Goal: Task Accomplishment & Management: Manage account settings

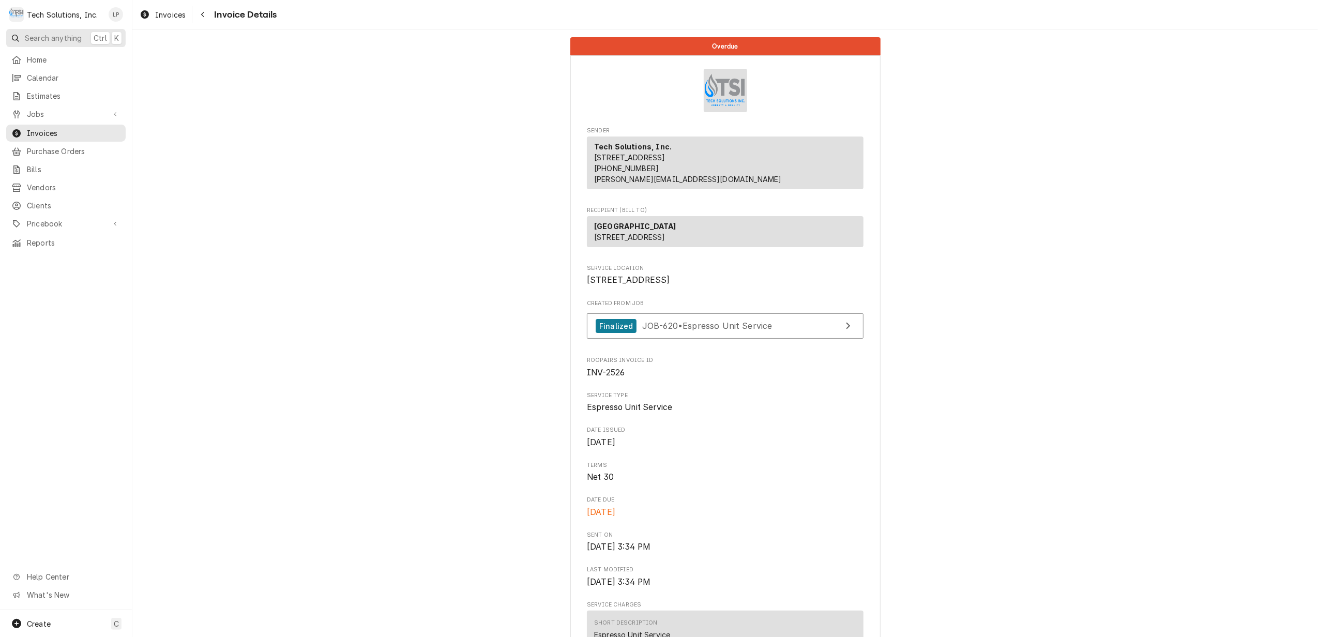
click at [60, 36] on span "Search anything" at bounding box center [53, 38] width 57 height 11
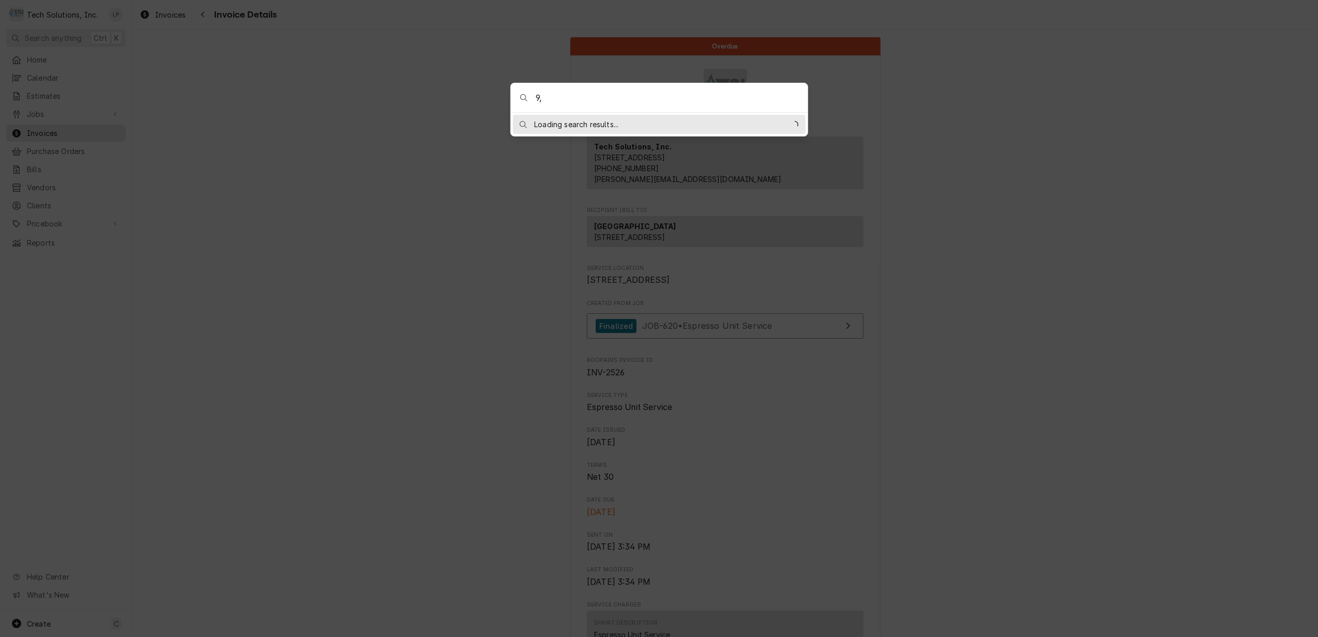
type input "9"
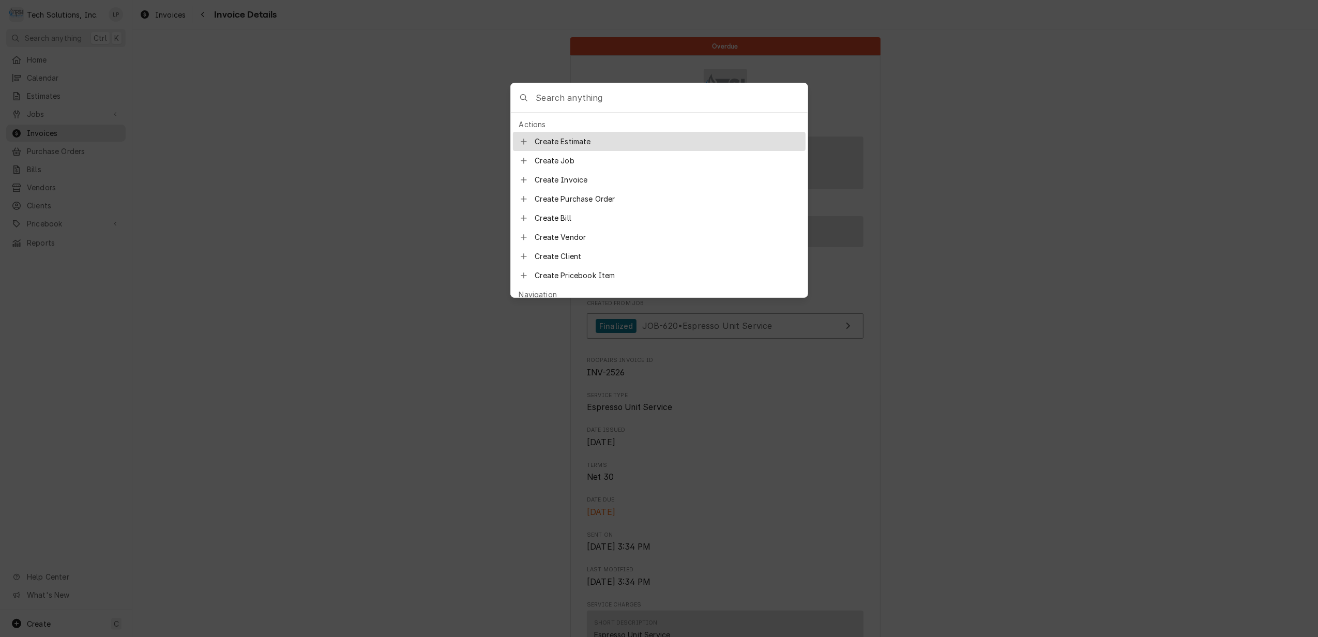
click at [1038, 191] on body "T Tech Solutions, Inc. LP Search anything Ctrl K Home Calendar Estimates Jobs J…" at bounding box center [659, 318] width 1318 height 637
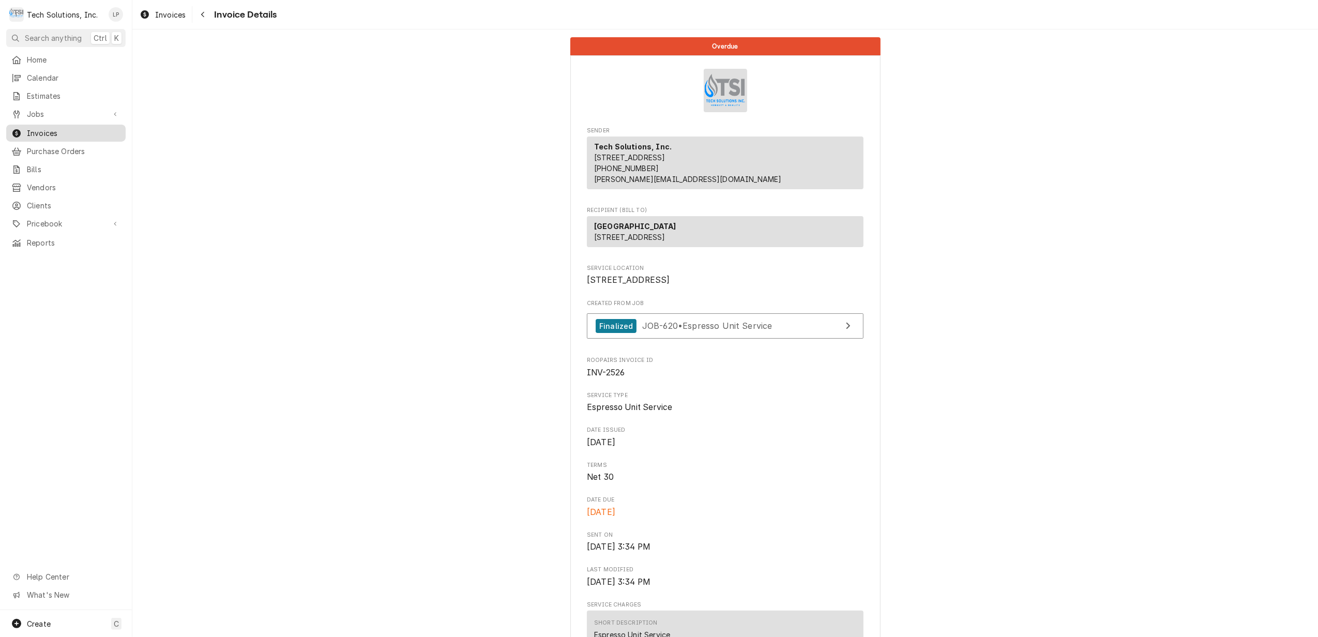
click at [49, 130] on span "Invoices" at bounding box center [74, 133] width 94 height 11
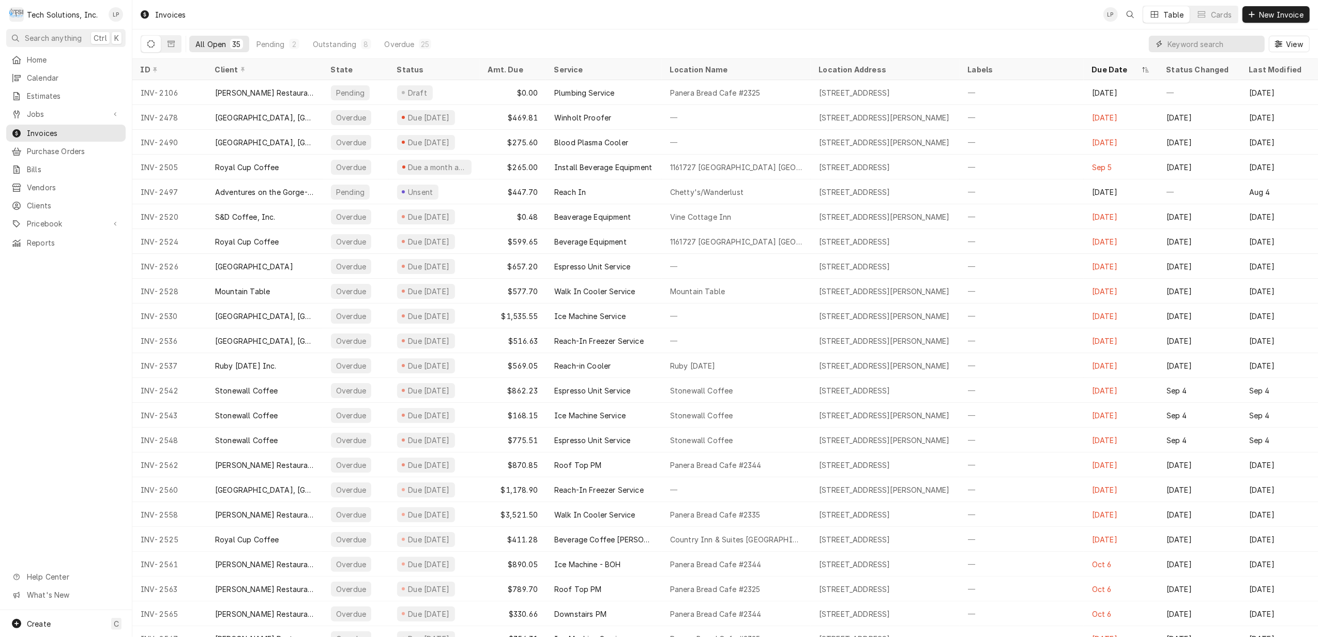
click at [1238, 42] on input "Dynamic Content Wrapper" at bounding box center [1213, 44] width 92 height 17
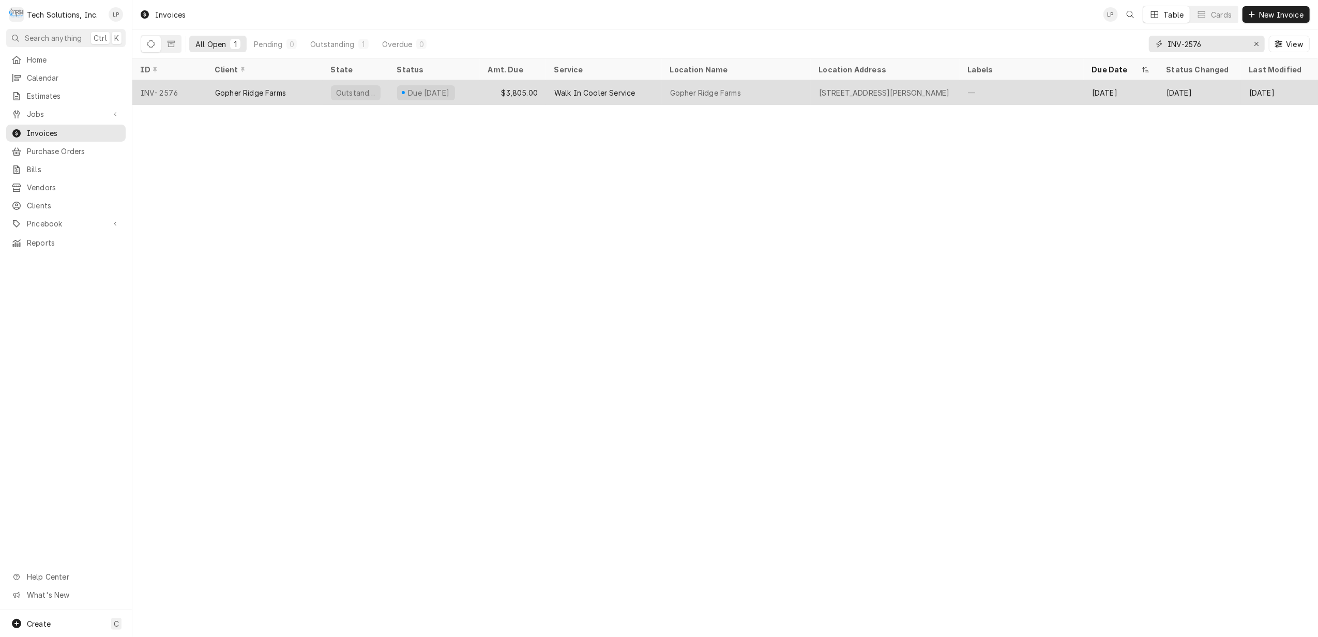
type input "INV-2576"
click at [575, 94] on div "Walk In Cooler Service" at bounding box center [594, 92] width 81 height 11
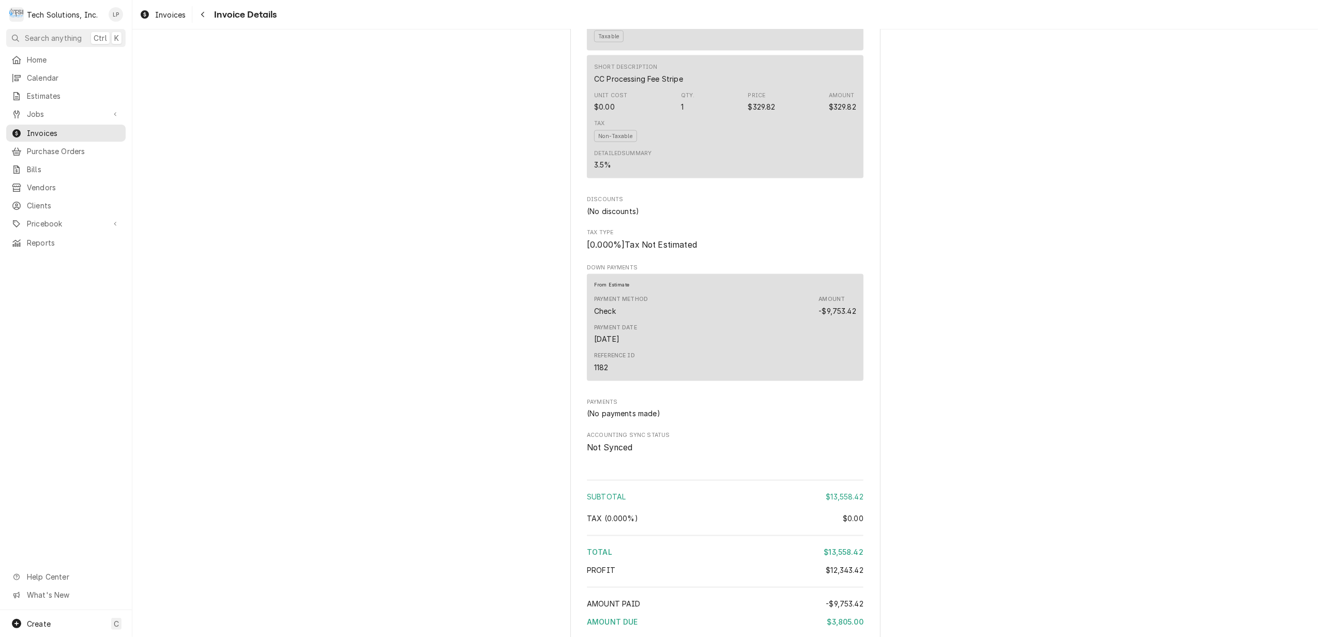
scroll to position [1792, 0]
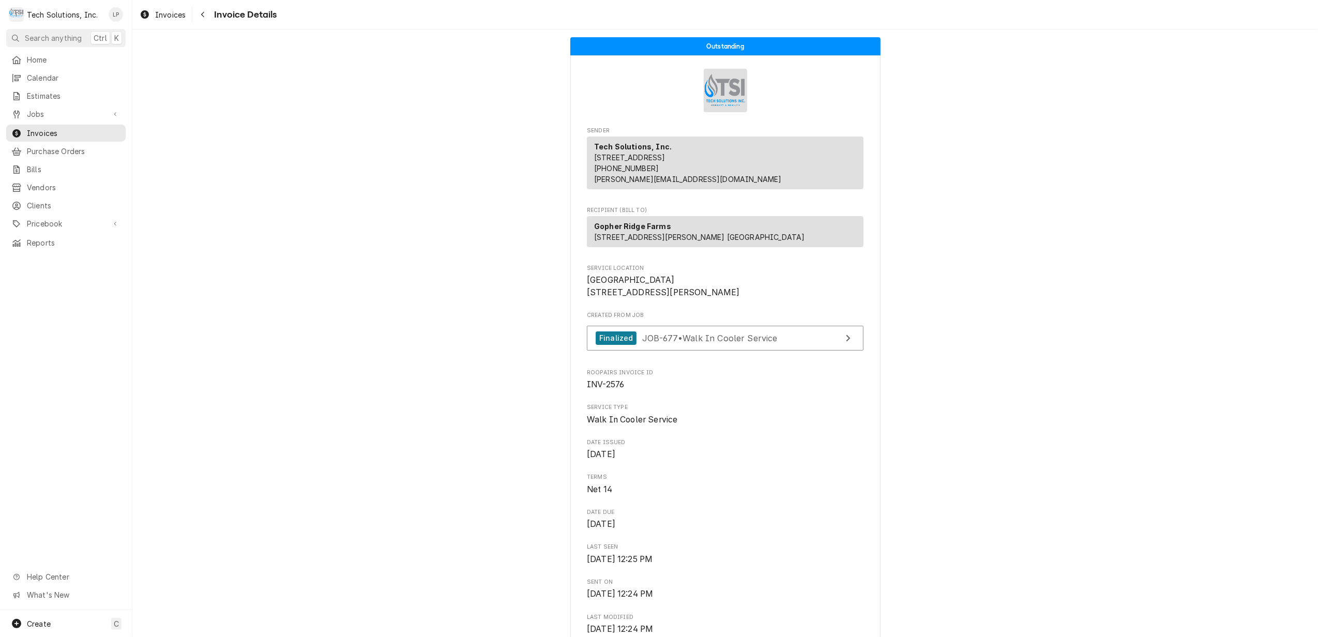
click at [74, 16] on div "Tech Solutions, Inc." at bounding box center [62, 14] width 71 height 11
click at [57, 17] on div "Tech Solutions, Inc." at bounding box center [62, 14] width 71 height 11
click at [56, 13] on div "Tech Solutions, Inc." at bounding box center [62, 14] width 71 height 11
click at [51, 130] on span "Invoices" at bounding box center [74, 133] width 94 height 11
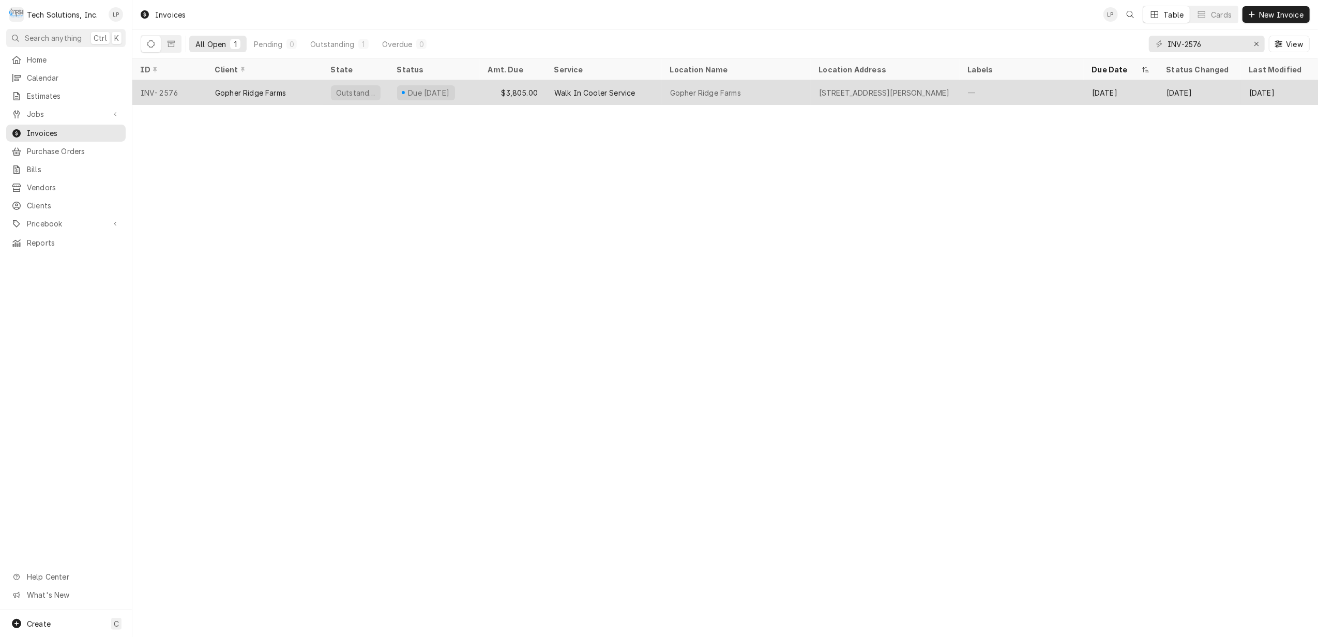
click at [588, 94] on div "Walk In Cooler Service" at bounding box center [594, 92] width 81 height 11
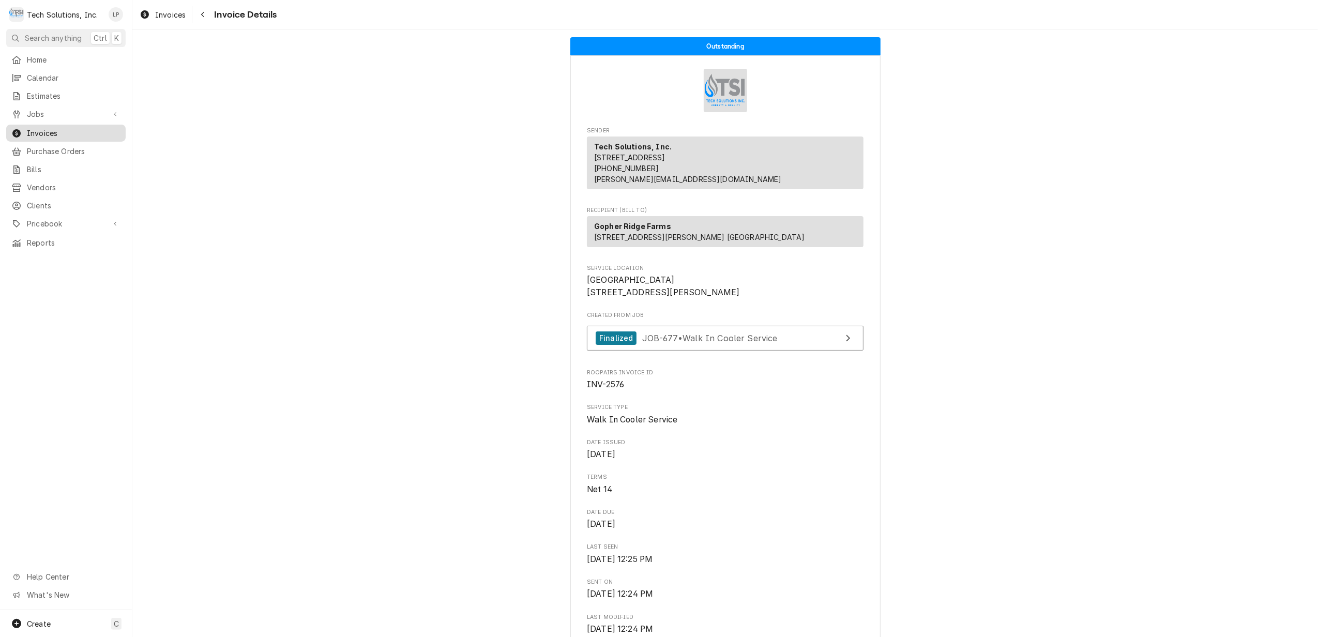
click at [38, 129] on span "Invoices" at bounding box center [74, 133] width 94 height 11
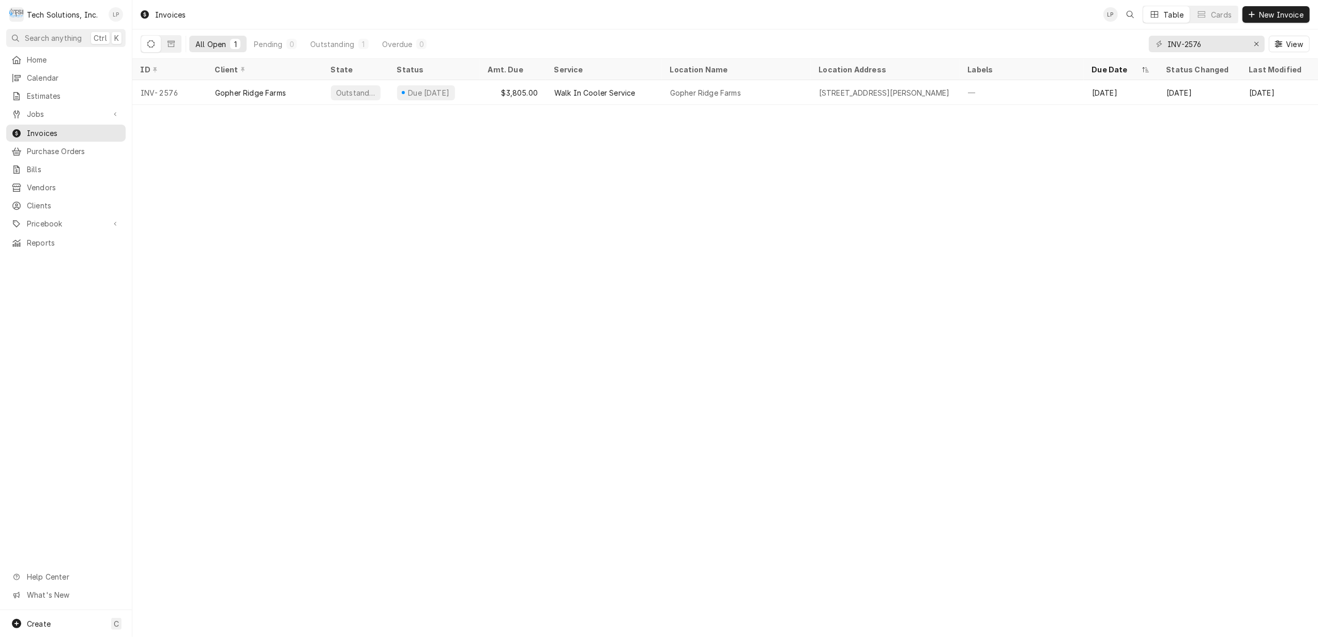
click at [116, 13] on div "Lisa Paschal's Avatar" at bounding box center [116, 14] width 14 height 14
click at [132, 132] on div "Log Out" at bounding box center [166, 137] width 78 height 11
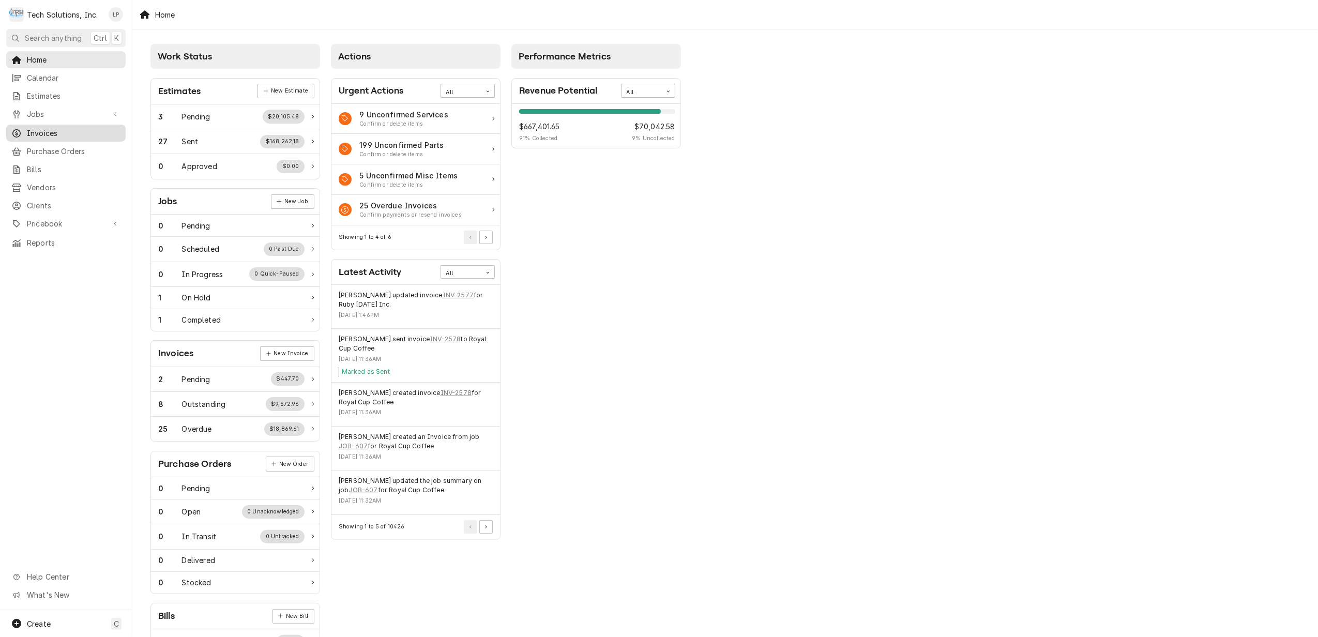
click at [42, 129] on span "Invoices" at bounding box center [74, 133] width 94 height 11
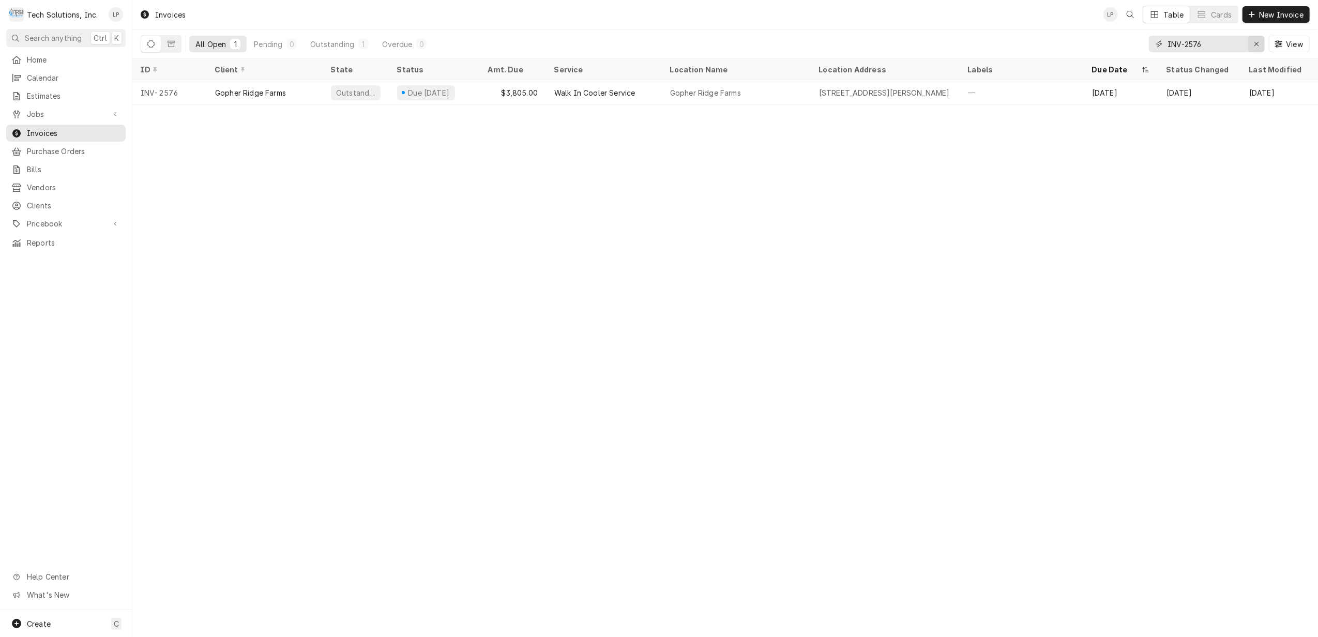
click at [1256, 40] on icon "Erase input" at bounding box center [1257, 43] width 6 height 7
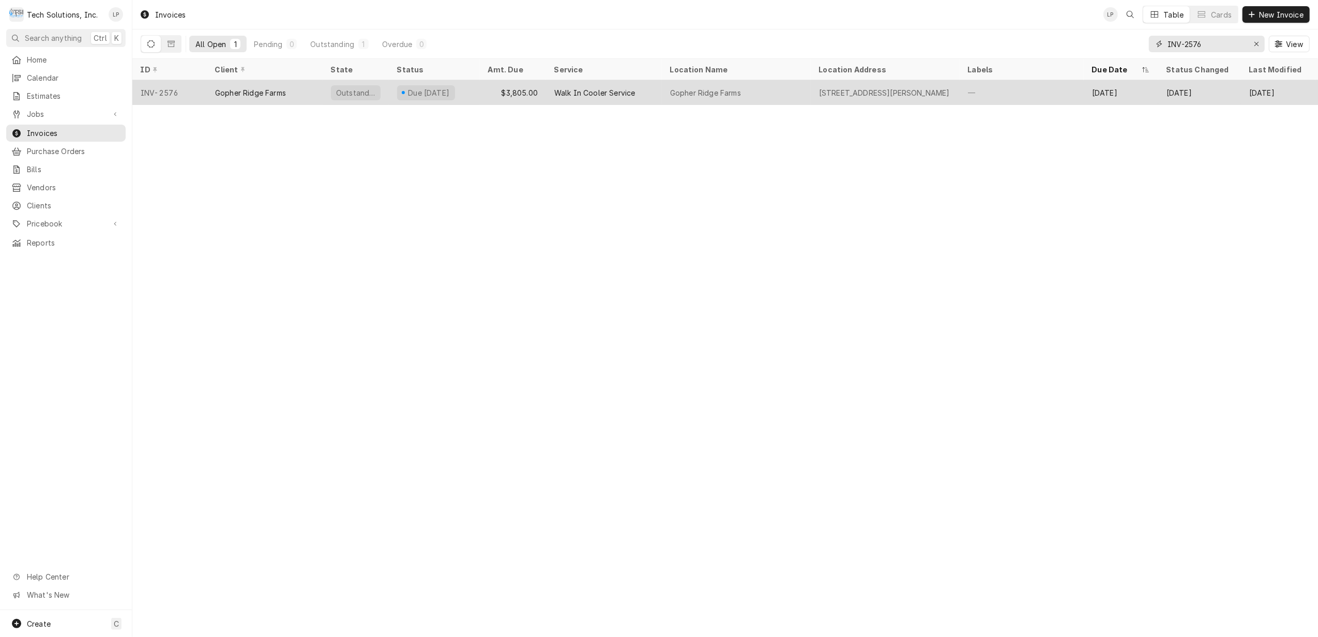
type input "INV-2576"
click at [740, 101] on div "Gopher Ridge Farms" at bounding box center [736, 92] width 149 height 25
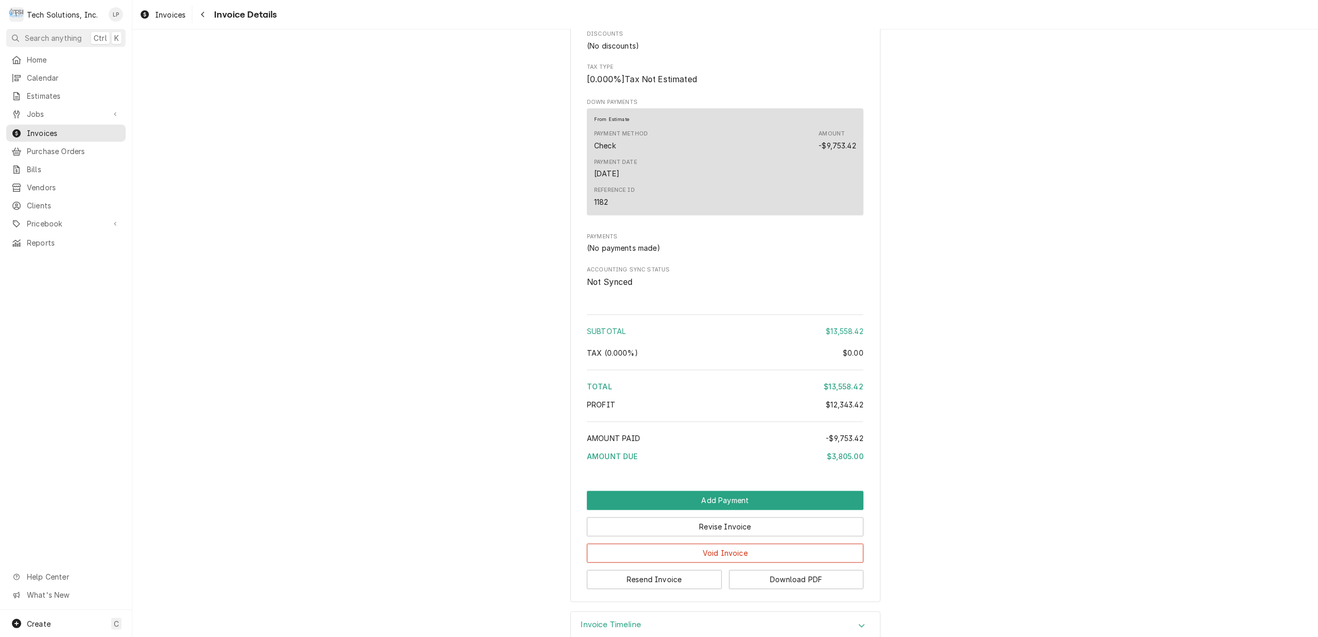
scroll to position [2008, 0]
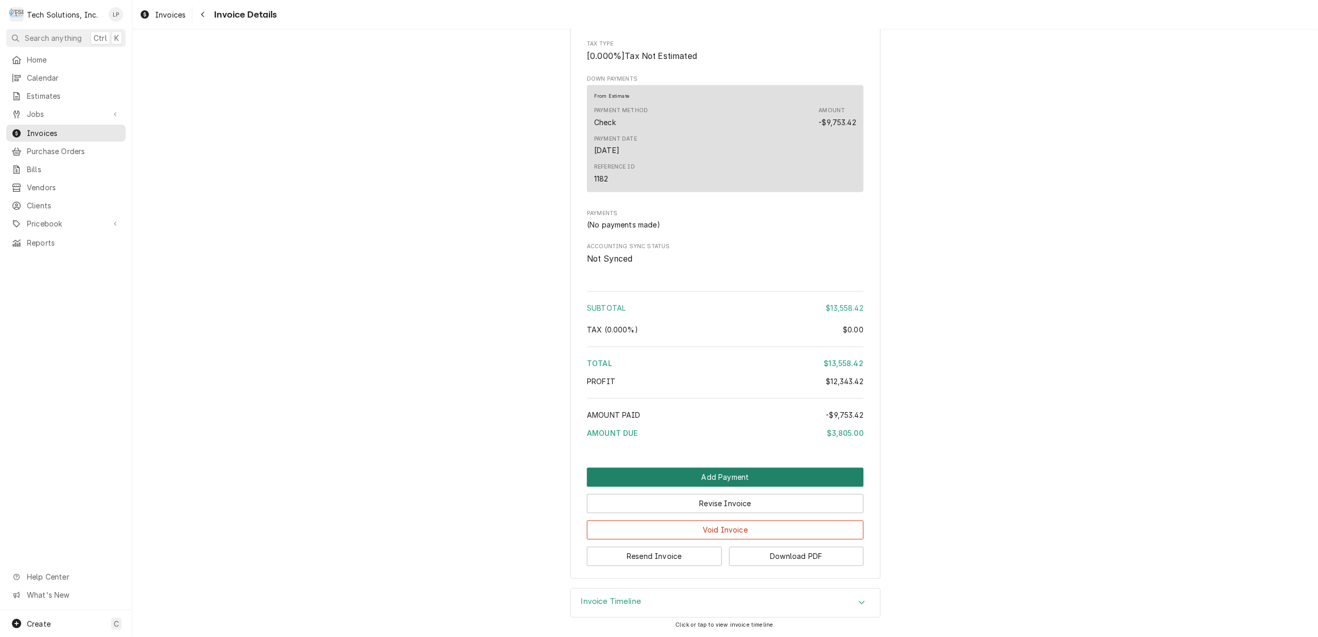
click at [713, 474] on button "Add Payment" at bounding box center [725, 477] width 277 height 19
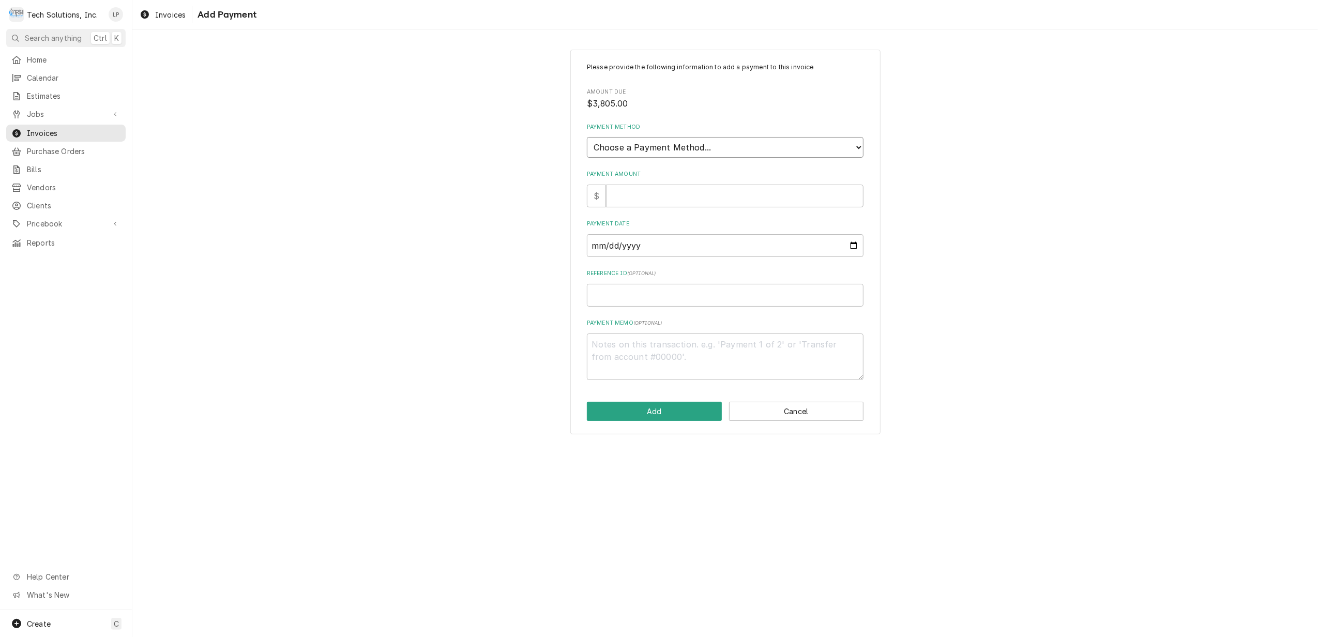
click at [857, 148] on select "Choose a Payment Method... Cash Check Credit/Debit Card ACH/eCheck Other" at bounding box center [725, 147] width 277 height 21
select select "2"
click at [587, 137] on select "Choose a Payment Method... Cash Check Credit/Debit Card ACH/eCheck Other" at bounding box center [725, 147] width 277 height 21
click at [1062, 251] on div "Please provide the following information to add a payment to this invoice Amoun…" at bounding box center [724, 241] width 1185 height 403
click at [819, 197] on input "Payment Amount" at bounding box center [734, 196] width 257 height 23
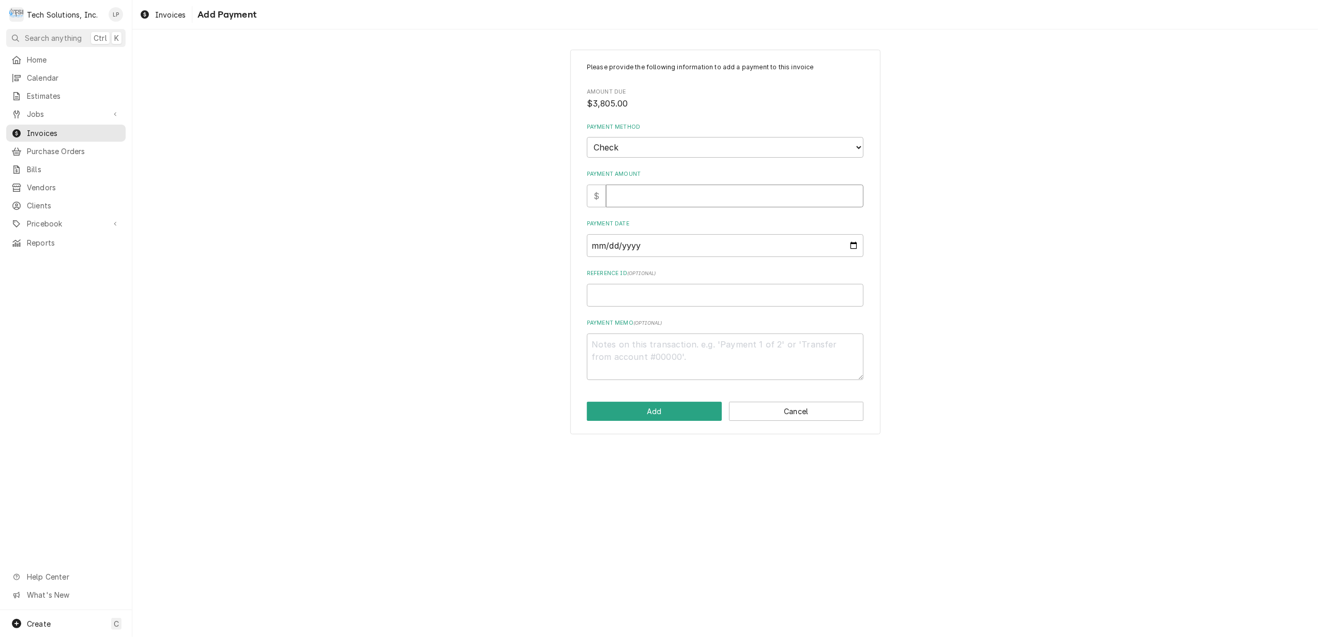
type textarea "x"
type input "9"
type textarea "x"
type input "97"
type textarea "x"
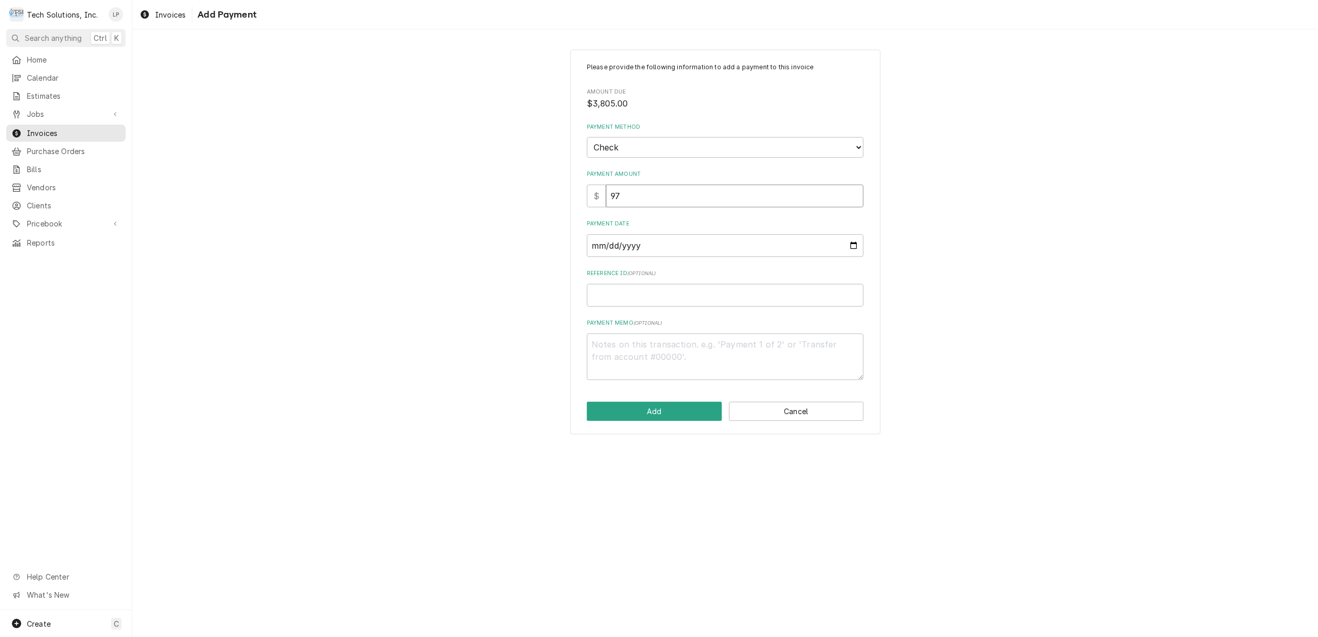
type input "975"
type textarea "x"
type input "9753"
type textarea "x"
type input "9753.4"
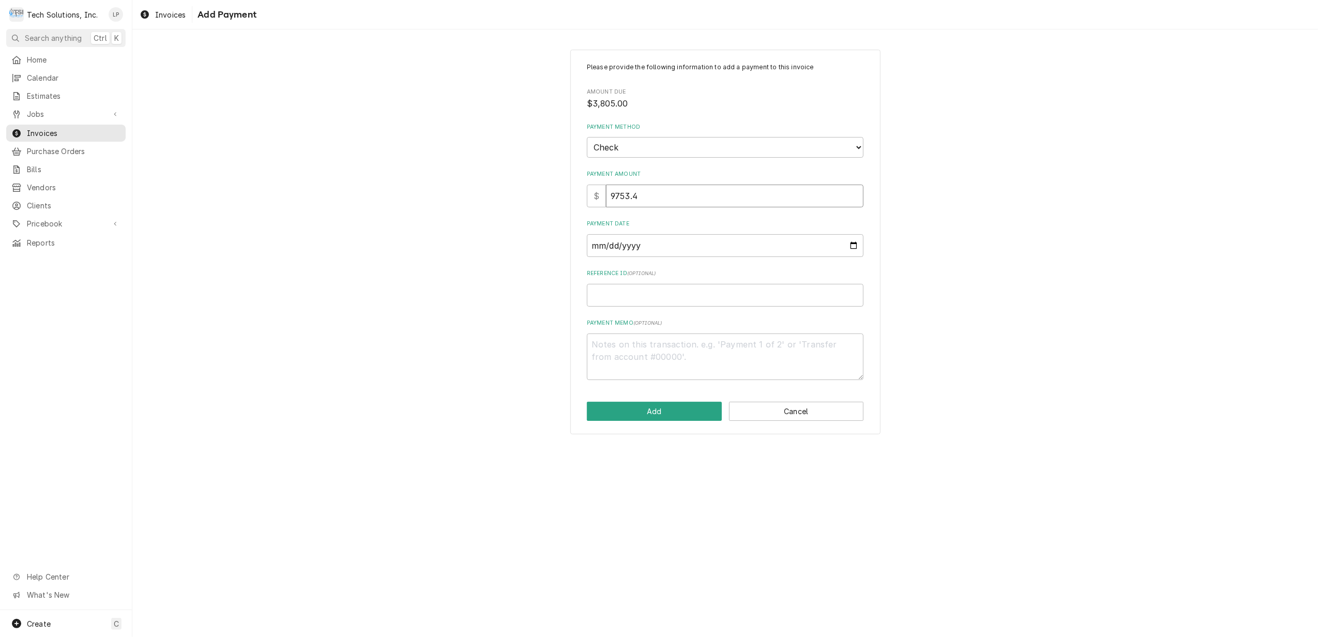
type textarea "x"
type input "9753.42"
click at [854, 245] on input "Payment Date" at bounding box center [725, 245] width 277 height 23
type textarea "x"
type input "2025-11-12"
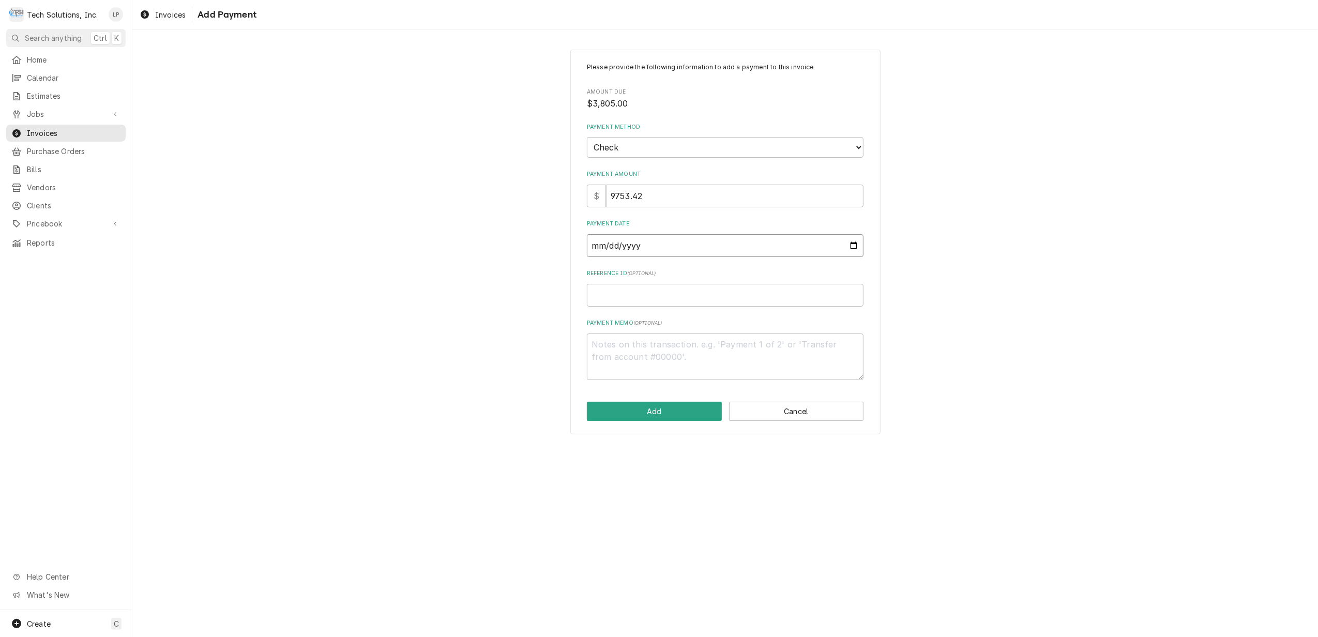
type textarea "x"
type input "2025-10-12"
type textarea "x"
type input "2025-09-12"
type textarea "x"
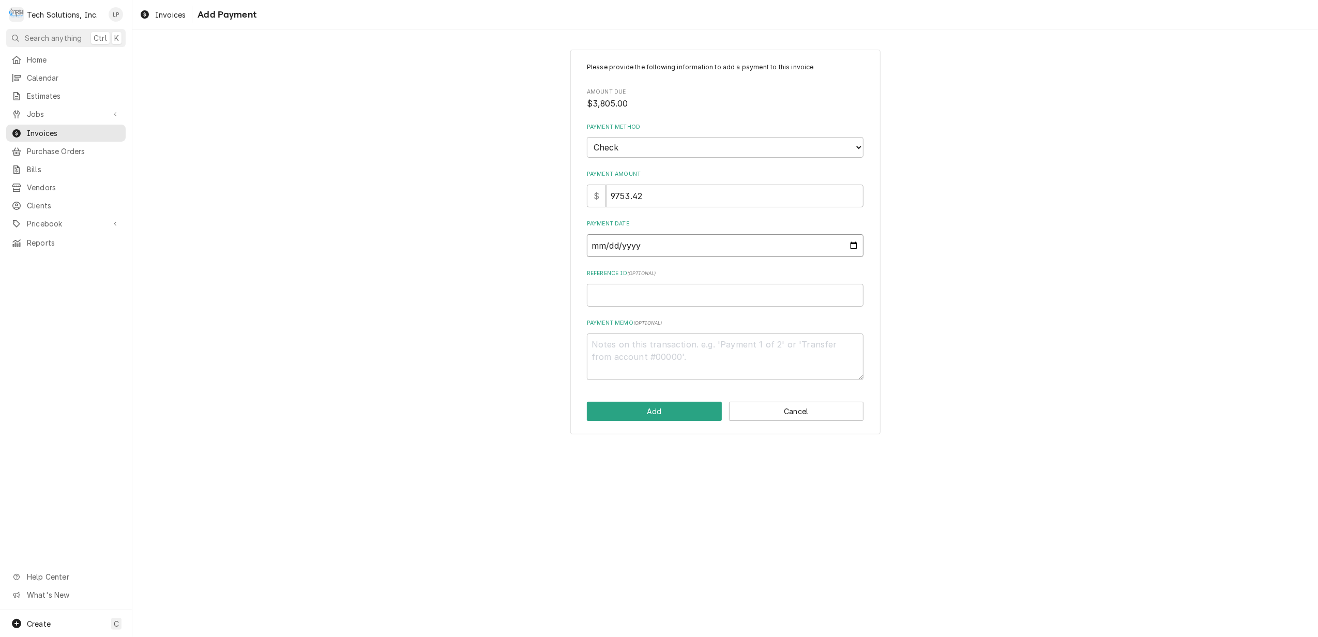
type input "2025-09-15"
click at [1070, 331] on div "Please provide the following information to add a payment to this invoice Amoun…" at bounding box center [724, 241] width 1185 height 403
click at [828, 292] on input "Reference ID ( optional )" at bounding box center [725, 295] width 277 height 23
type textarea "x"
type input "1"
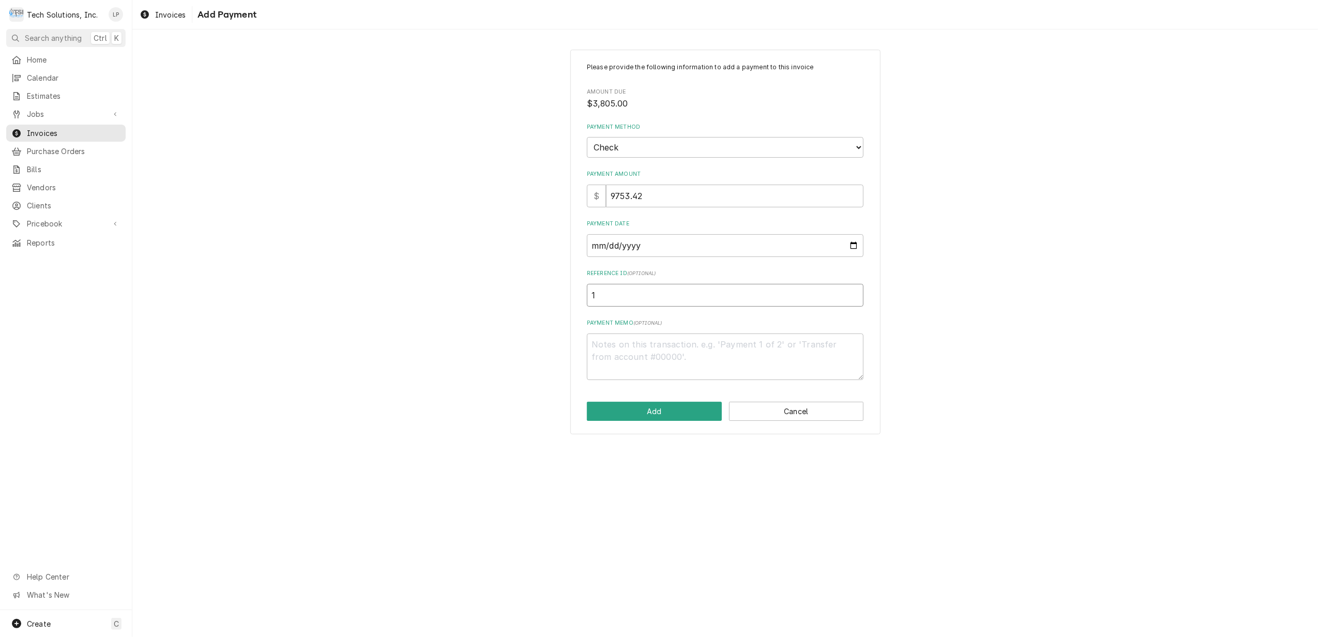
type textarea "x"
type input "11"
type textarea "x"
type input "118"
type textarea "x"
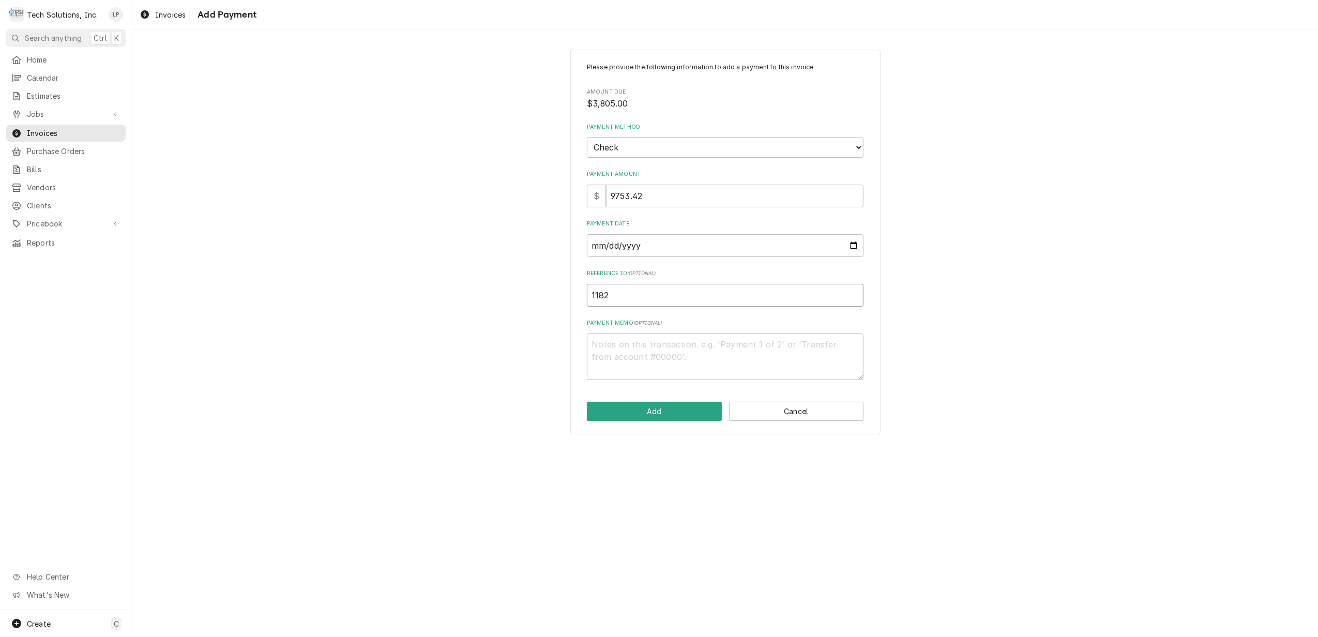
type input "1182"
click at [834, 313] on div "Please provide the following information to add a payment to this invoice Amoun…" at bounding box center [725, 221] width 277 height 317
click at [680, 408] on button "Add" at bounding box center [654, 411] width 135 height 19
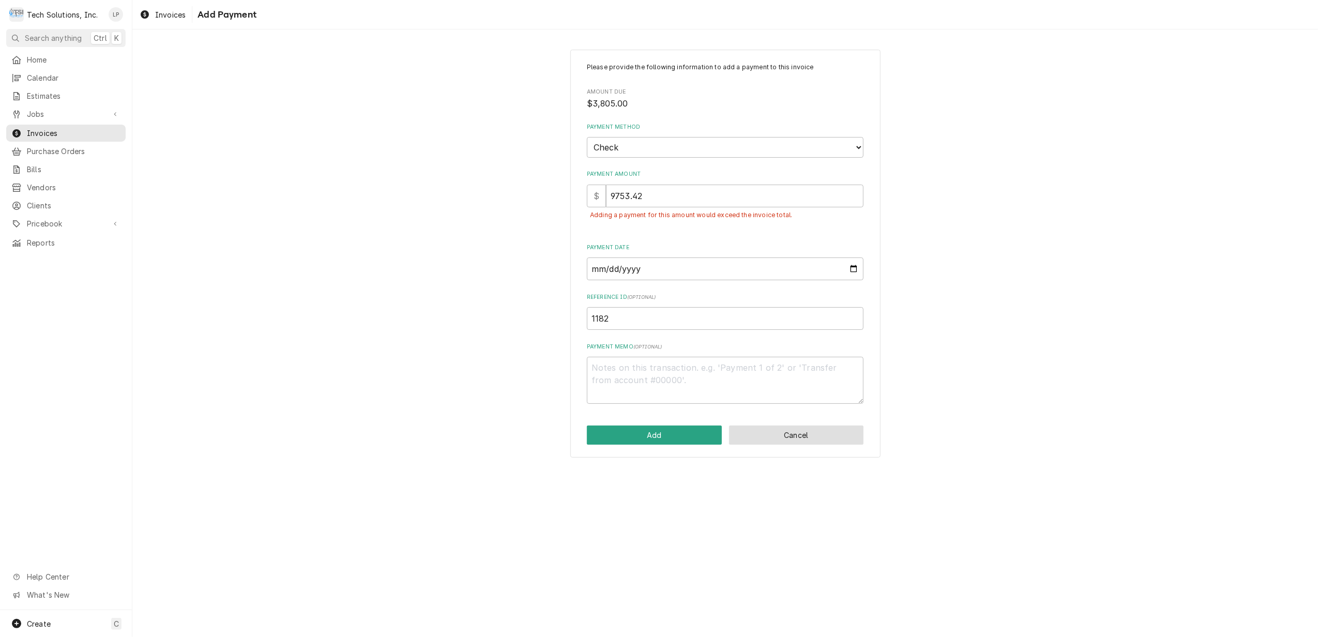
click at [834, 437] on button "Cancel" at bounding box center [796, 434] width 135 height 19
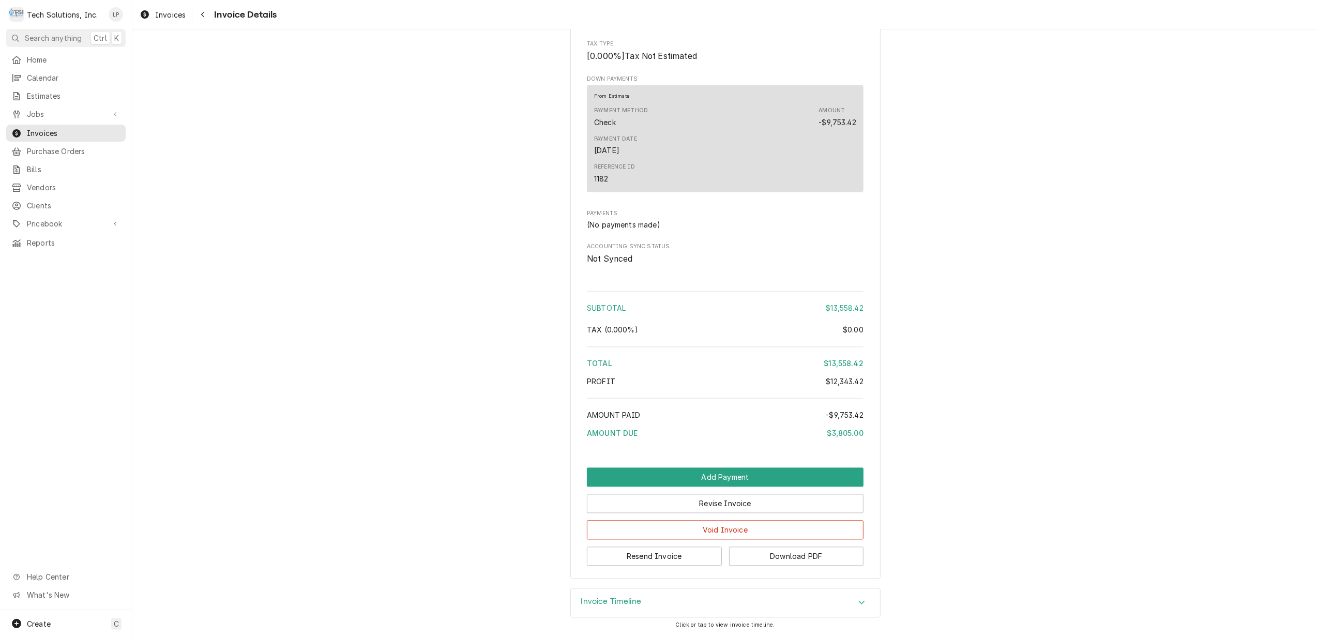
scroll to position [2008, 0]
click at [858, 606] on icon "Accordion Header" at bounding box center [861, 603] width 7 height 8
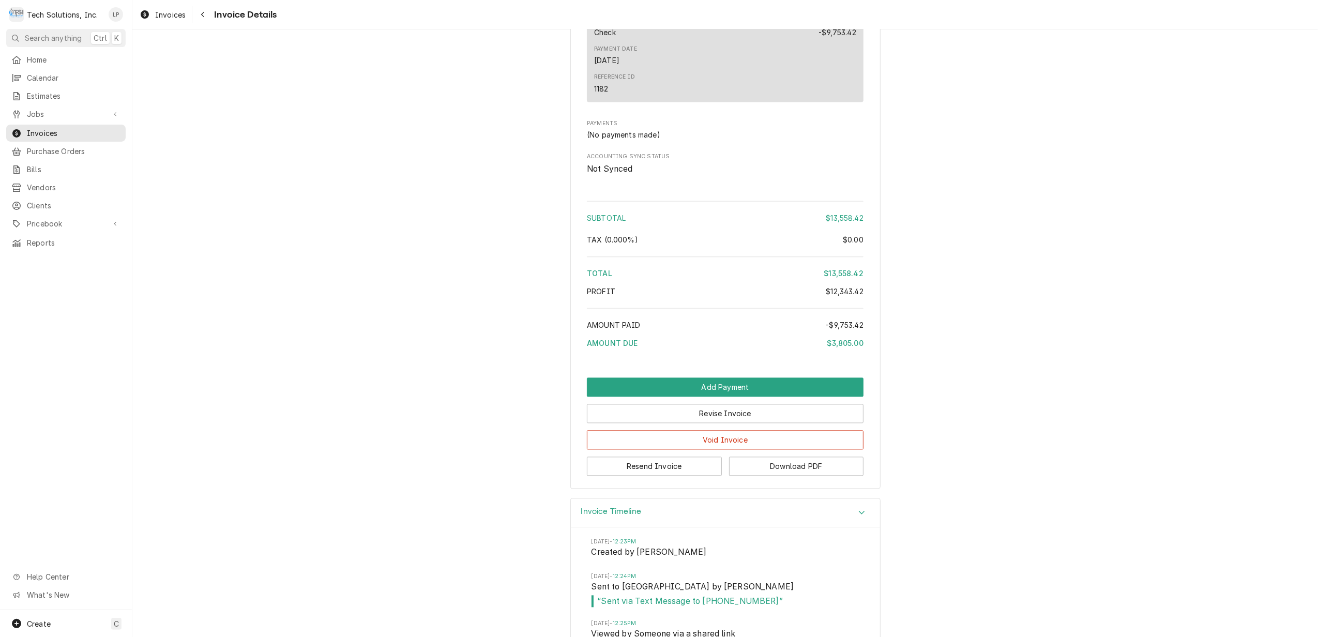
scroll to position [2068, 0]
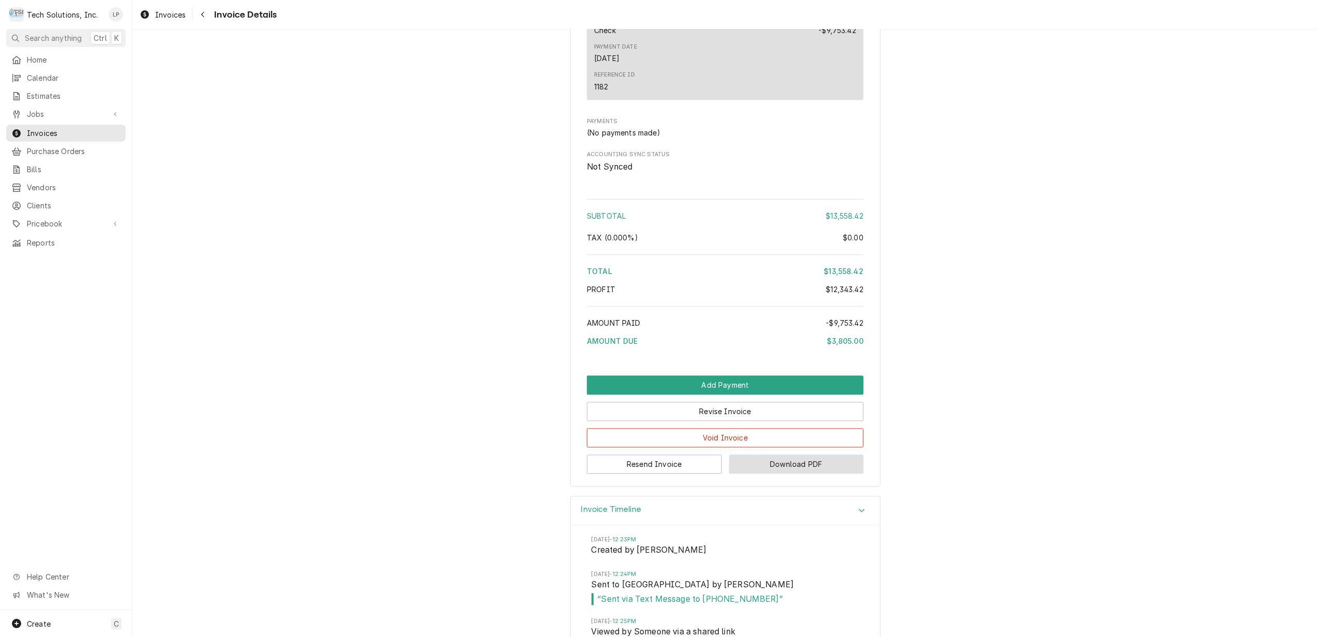
click at [785, 474] on button "Download PDF" at bounding box center [796, 463] width 135 height 19
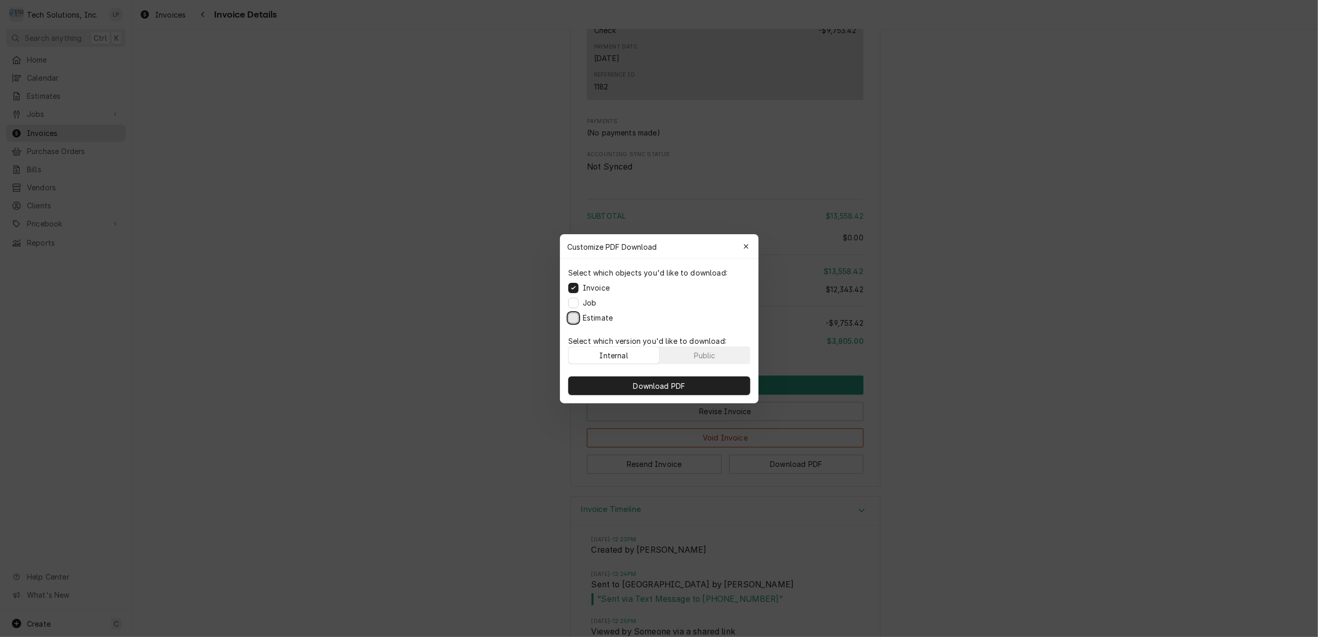
click at [571, 317] on button "Estimate" at bounding box center [573, 317] width 10 height 10
click at [704, 358] on div "Public" at bounding box center [704, 354] width 22 height 11
click at [663, 386] on span "Download PDF" at bounding box center [659, 385] width 56 height 11
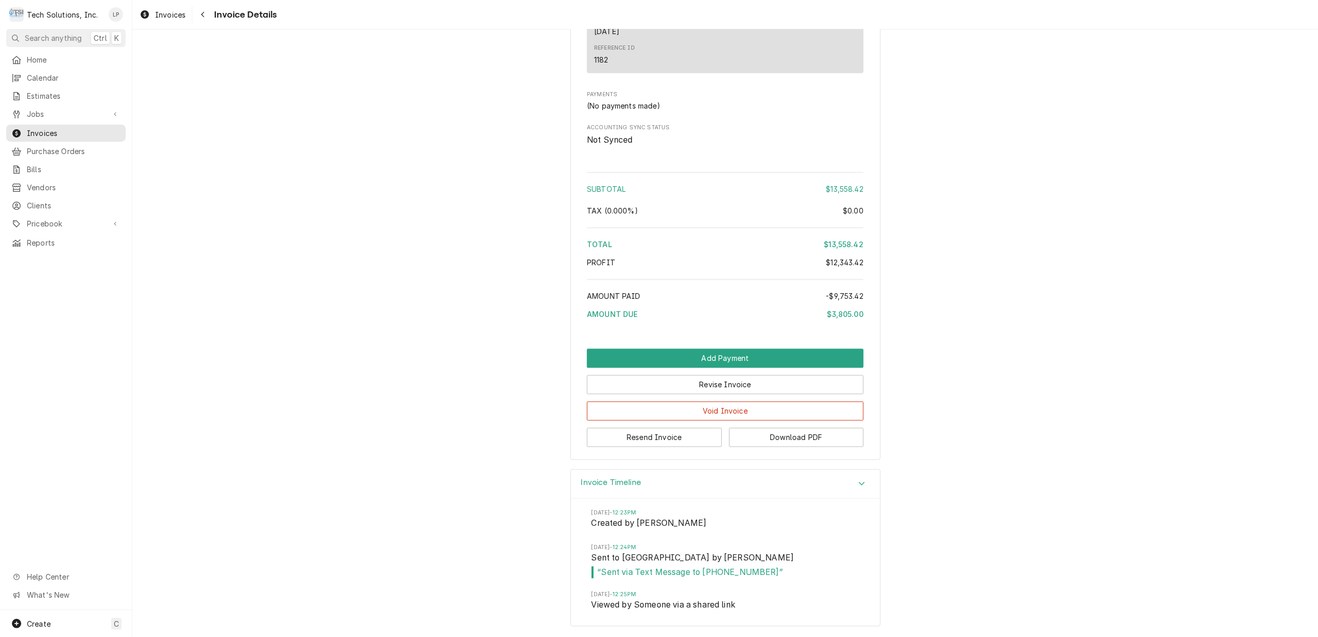
scroll to position [2128, 0]
click at [751, 408] on button "Void Invoice" at bounding box center [725, 410] width 277 height 19
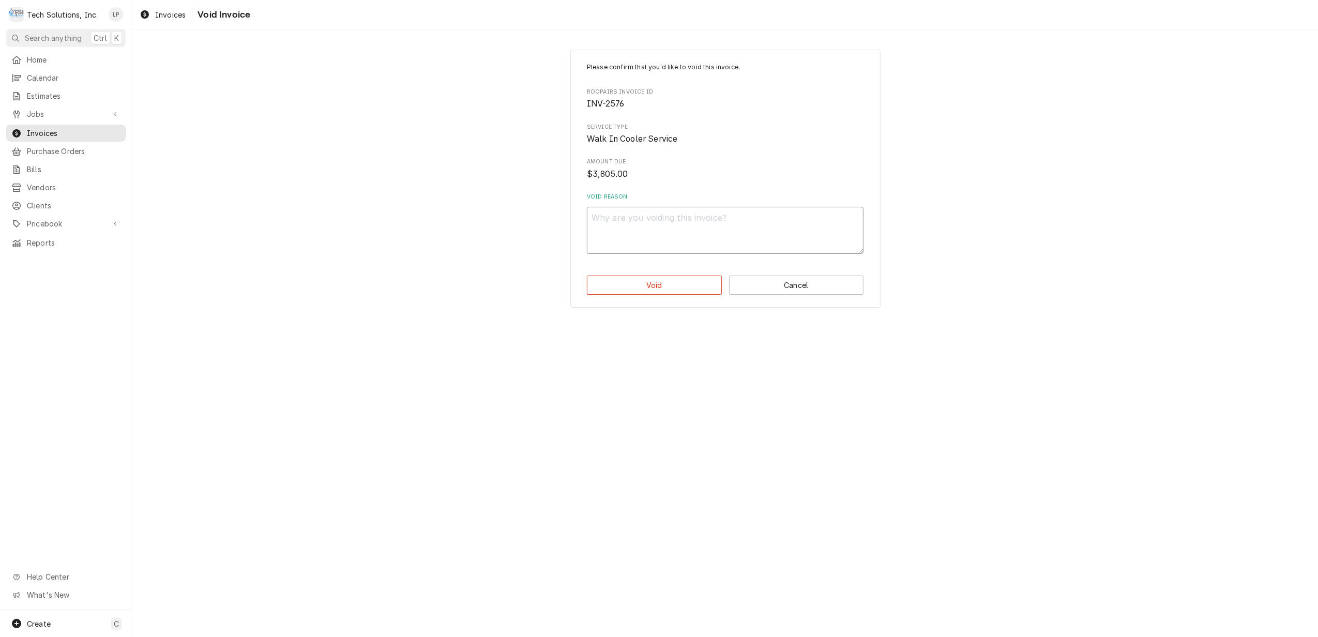
click at [789, 228] on textarea "Void Reason" at bounding box center [725, 230] width 277 height 47
type textarea "x"
type textarea "V"
type textarea "x"
type textarea "Vo"
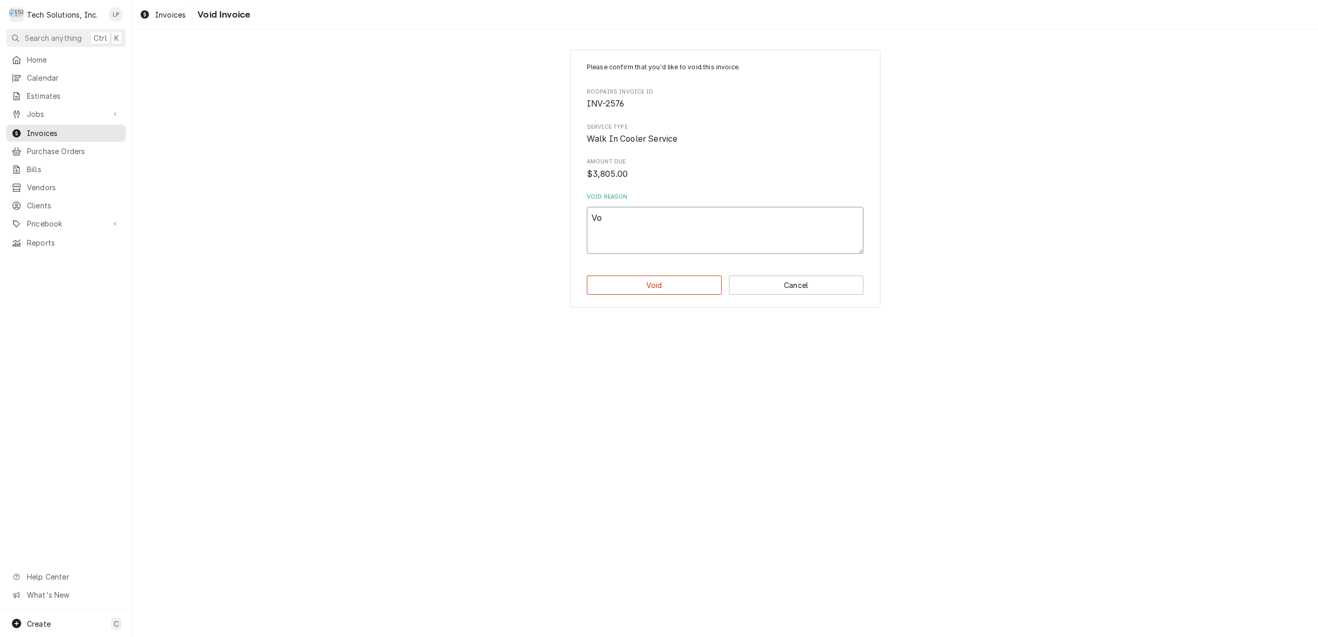
type textarea "x"
type textarea "Voi"
type textarea "x"
type textarea "Void"
type textarea "x"
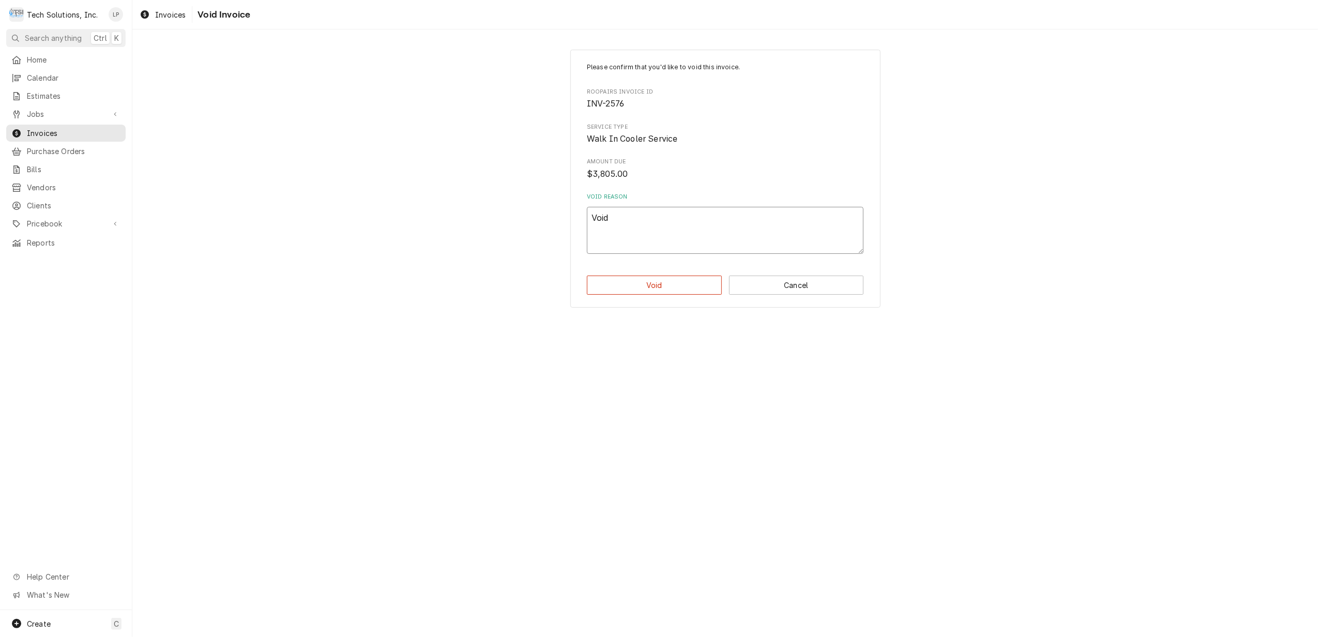
type textarea "Voide"
type textarea "x"
type textarea "Voided"
type textarea "x"
type textarea "Voided"
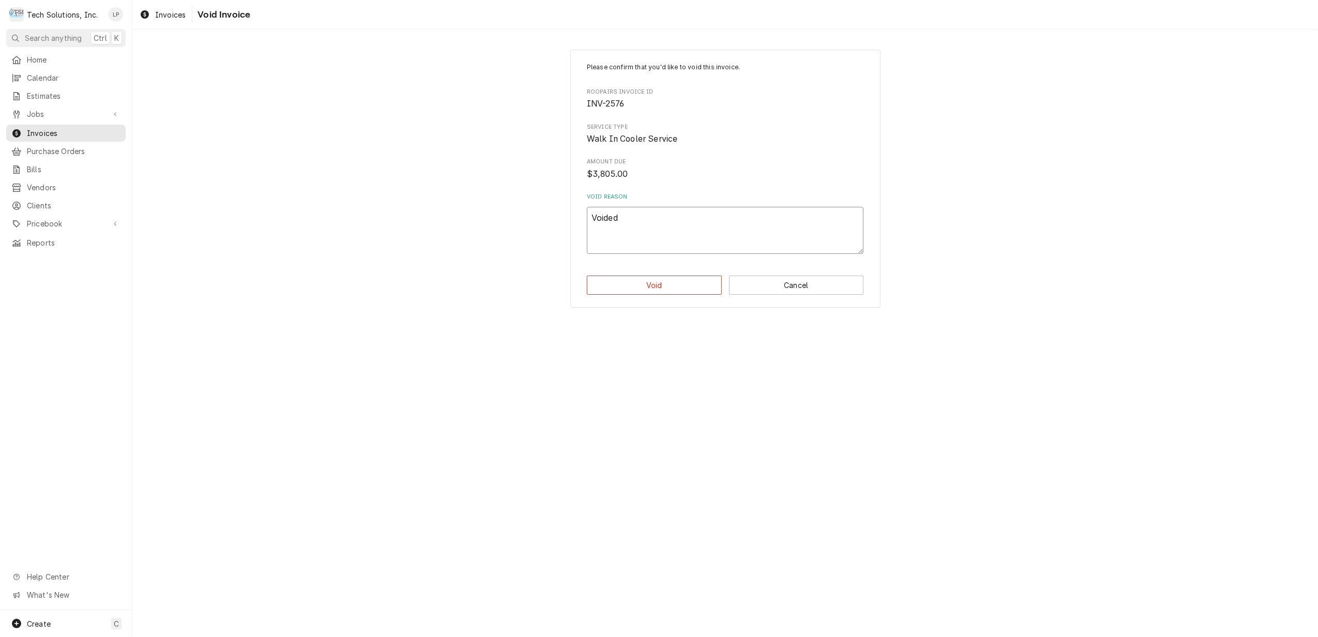
type textarea "x"
type textarea "Voided b"
type textarea "x"
type textarea "Voided be"
type textarea "x"
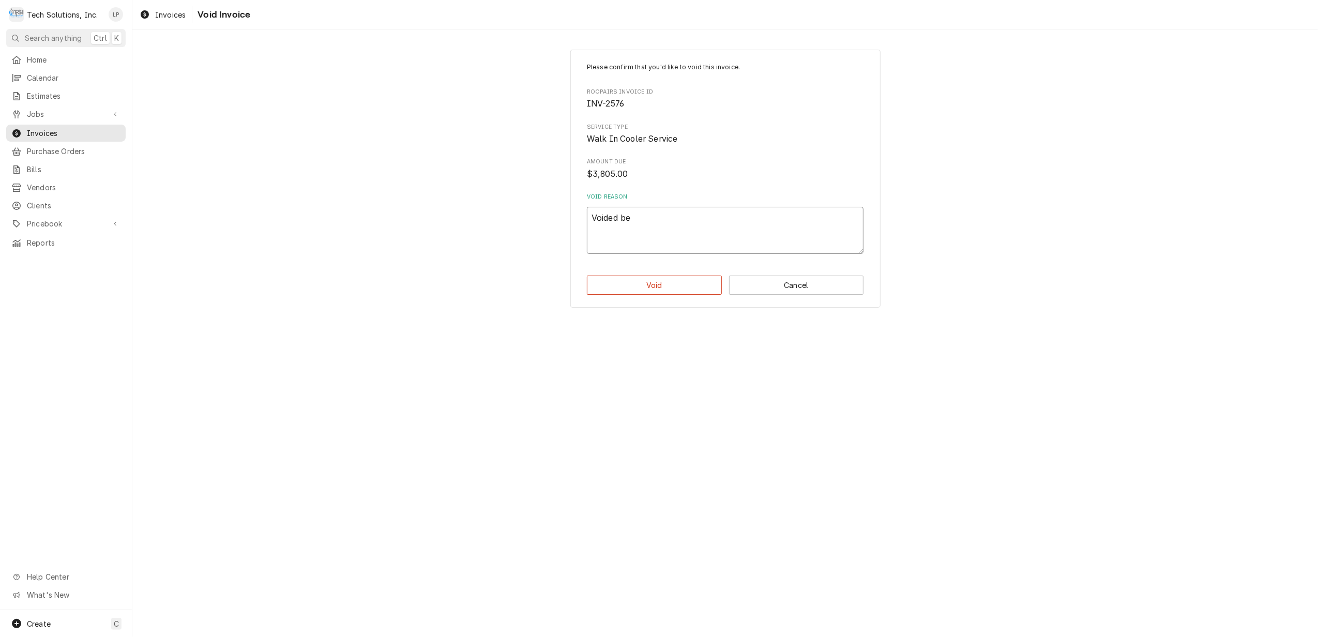
type textarea "Voided bec"
type textarea "x"
type textarea "Voided beca"
type textarea "x"
type textarea "Voided becau"
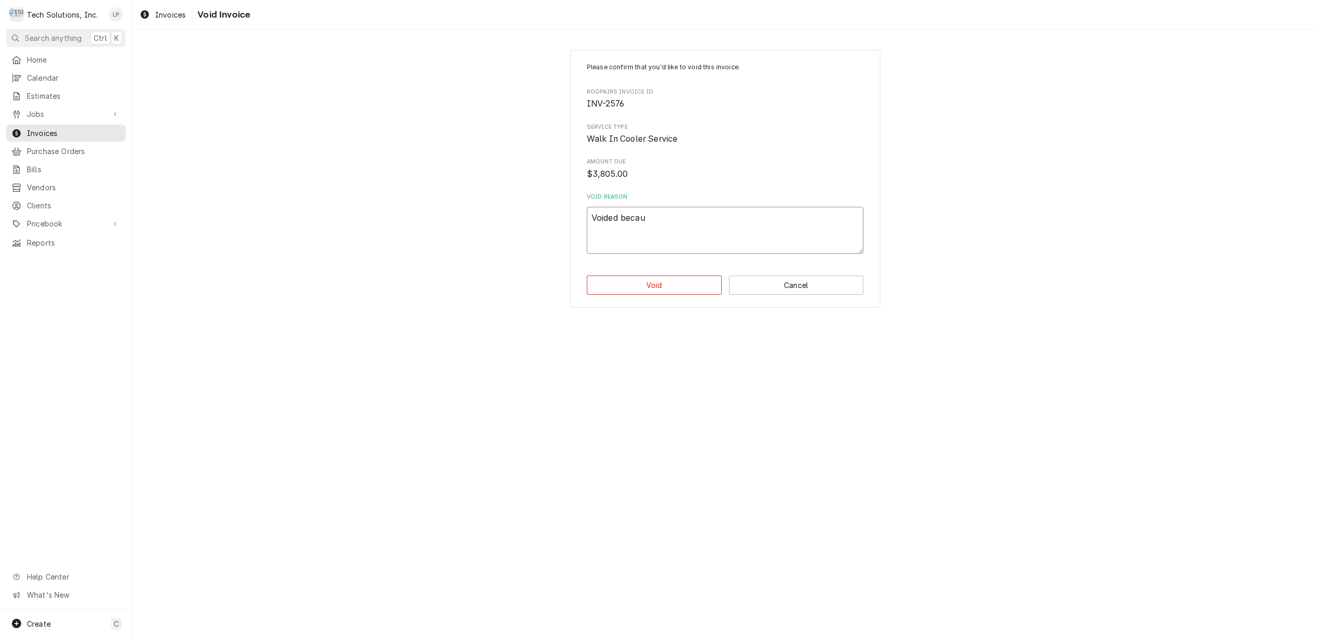
type textarea "x"
type textarea "Voided becaus"
type textarea "x"
type textarea "Voided because"
type textarea "x"
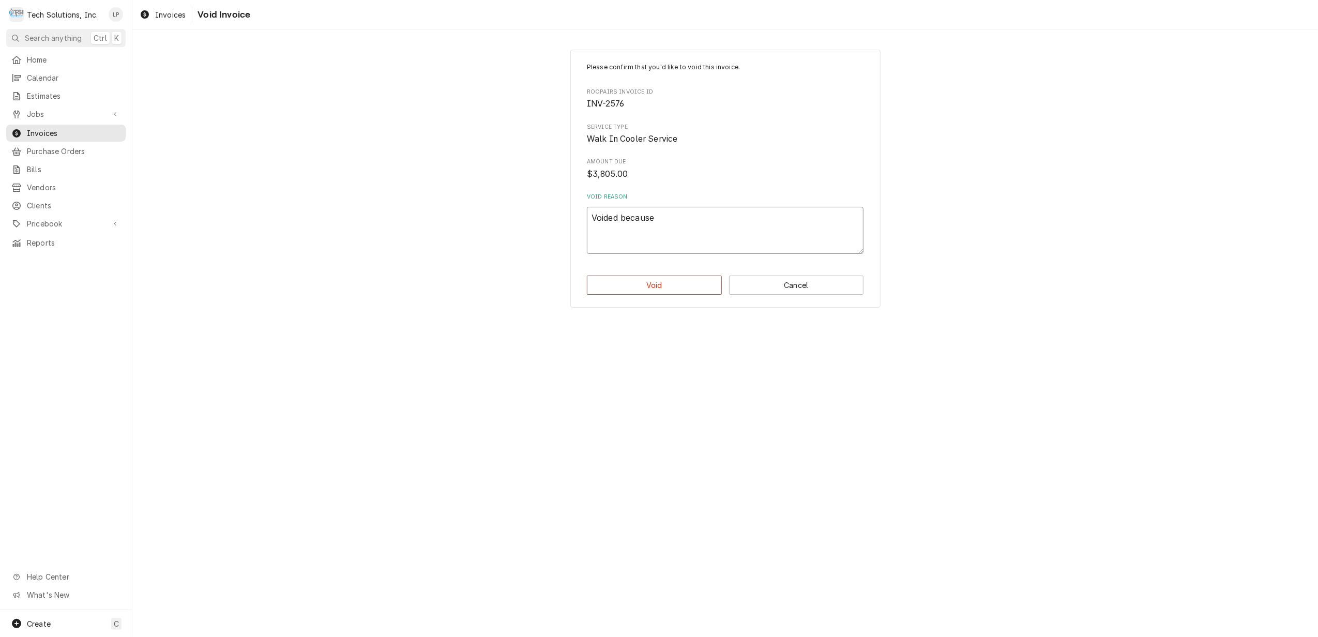
type textarea "Voided because"
type textarea "x"
type textarea "Voided because i"
type textarea "x"
type textarea "Voided because it"
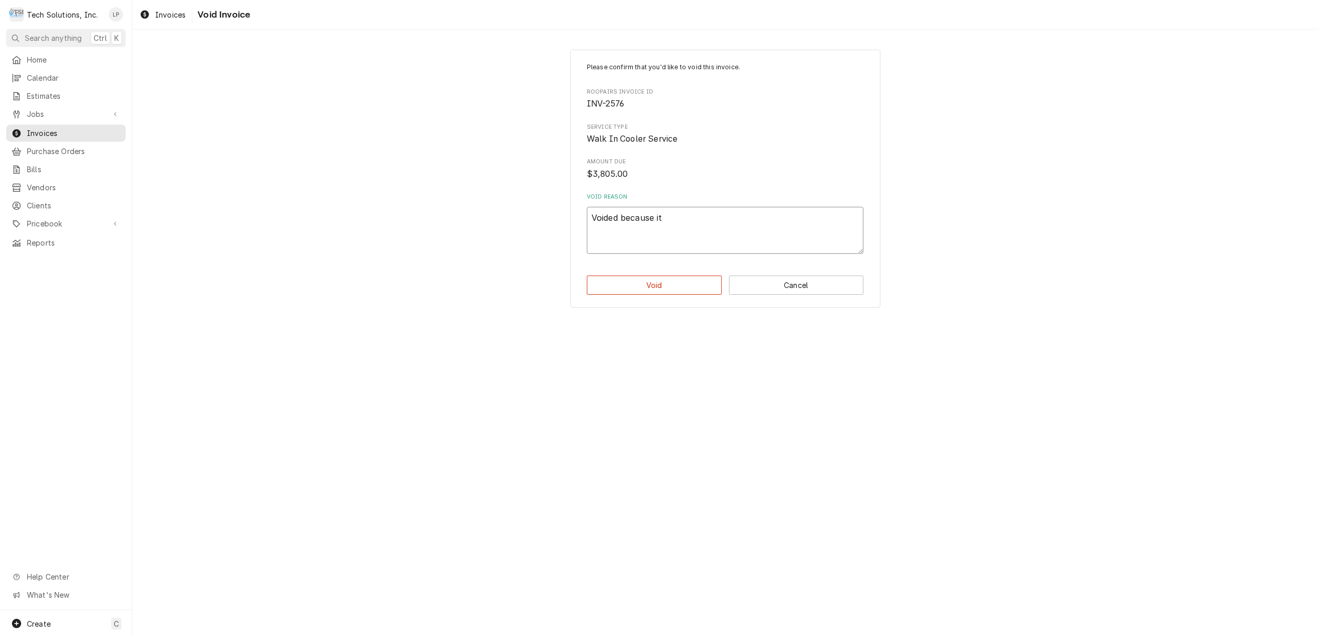
type textarea "x"
type textarea "Voided because it"
type textarea "x"
type textarea "Voided because it w"
type textarea "x"
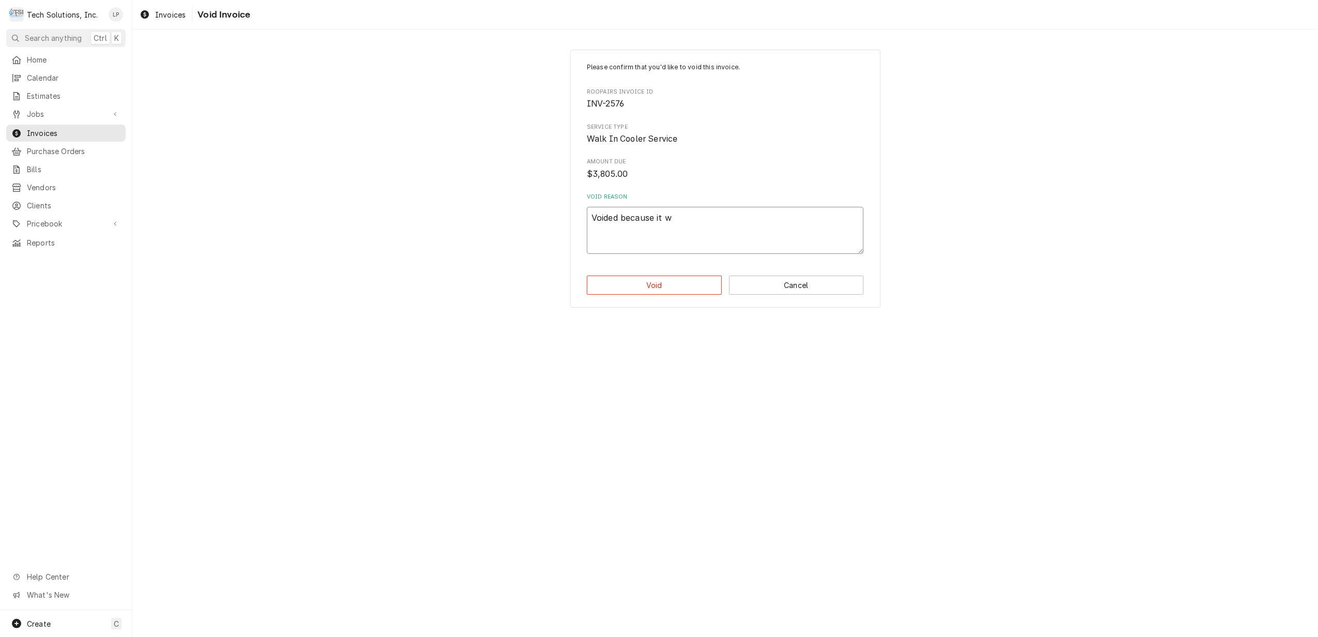
type textarea "Voided because it wo"
type textarea "x"
type textarea "Voided because it wou"
type textarea "x"
type textarea "Voided because it woul"
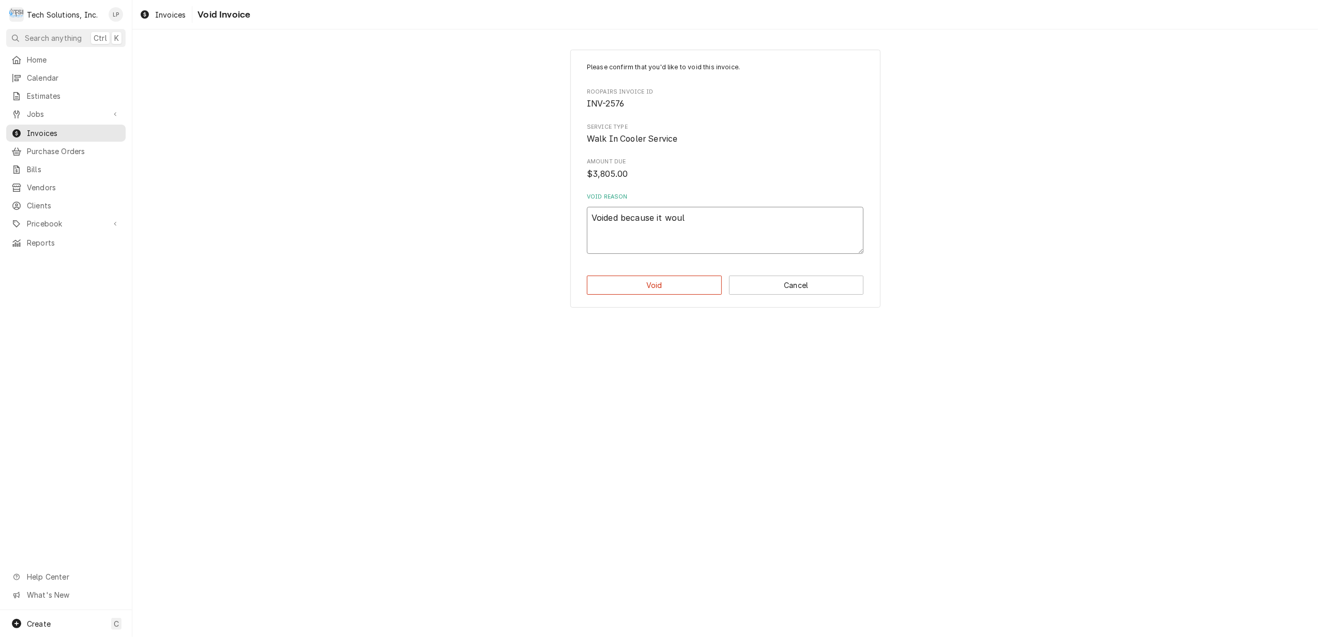
type textarea "x"
type textarea "Voided because it would"
type textarea "x"
type textarea "Voided because it would"
type textarea "x"
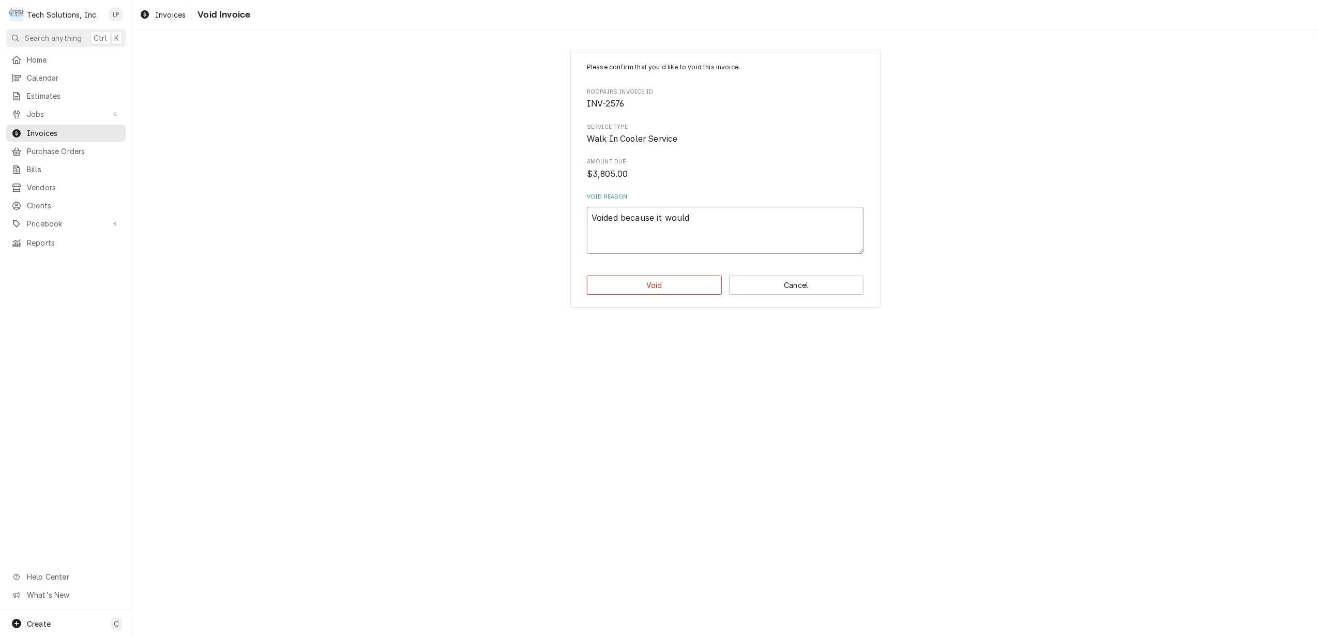
type textarea "Voided because it would n"
type textarea "x"
type textarea "Voided because it would no"
type textarea "x"
type textarea "Voided because it would not"
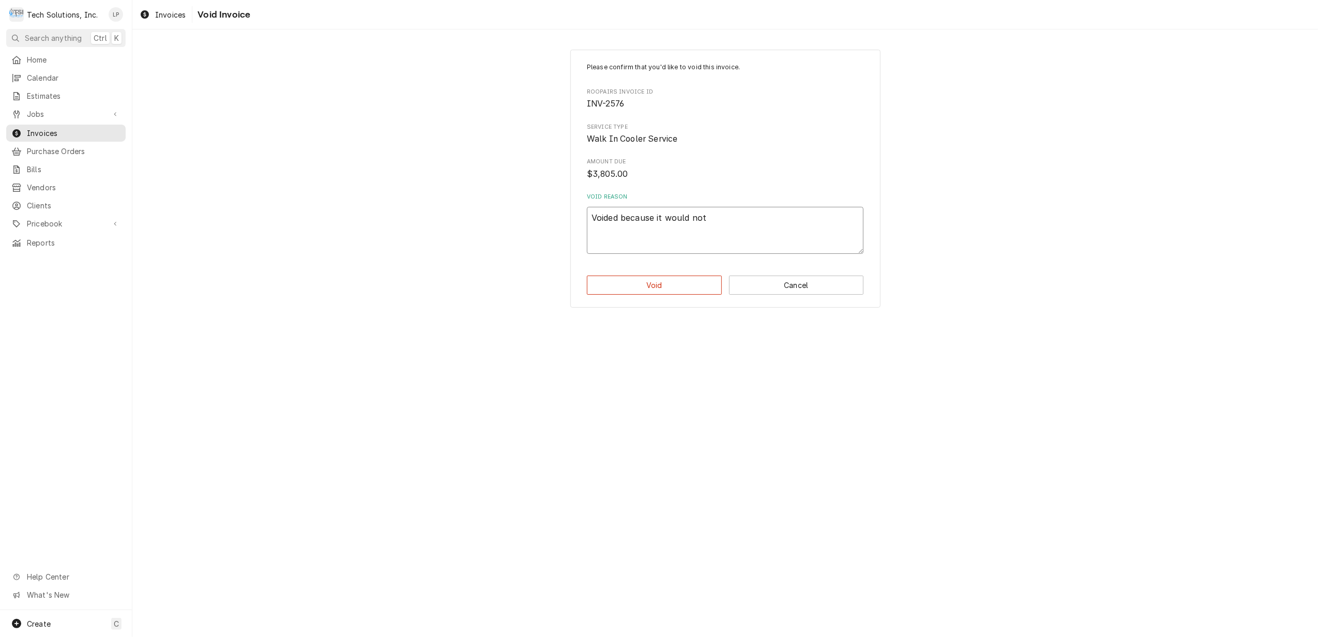
type textarea "x"
type textarea "Voided because it would not"
type textarea "x"
type textarea "Voided because it would not s"
type textarea "x"
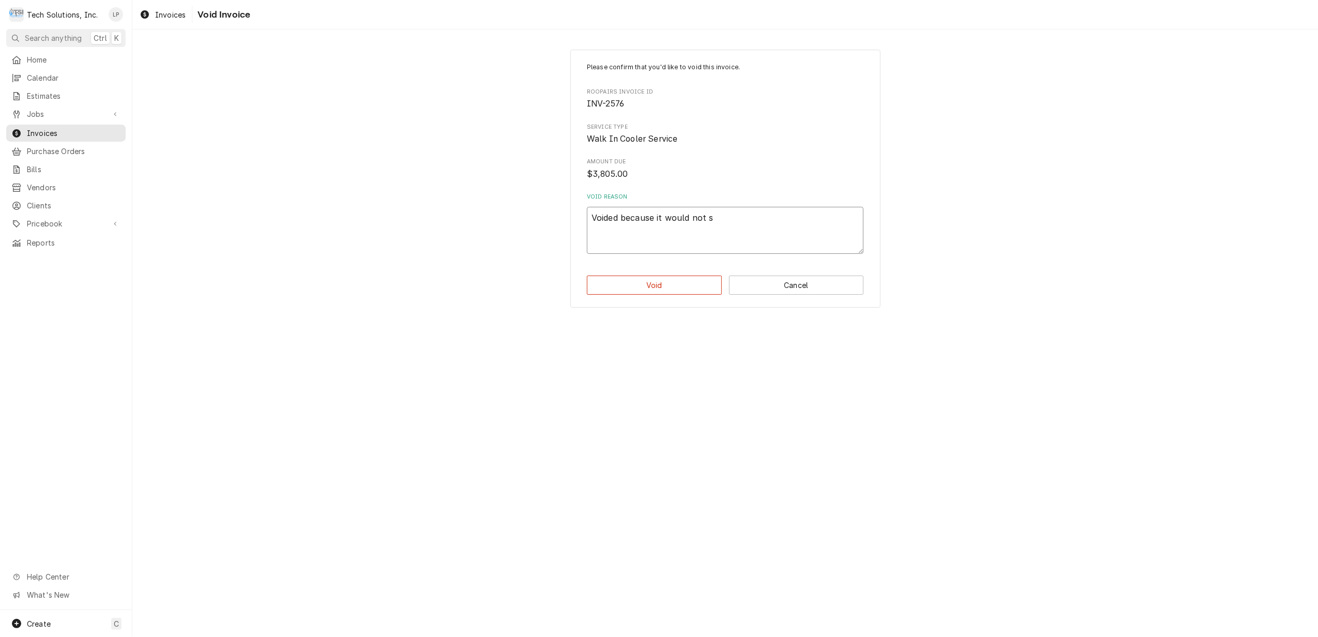
type textarea "Voided because it would not si"
type textarea "x"
type textarea "Voided because it would not s"
type textarea "x"
type textarea "Voided because it would not sy"
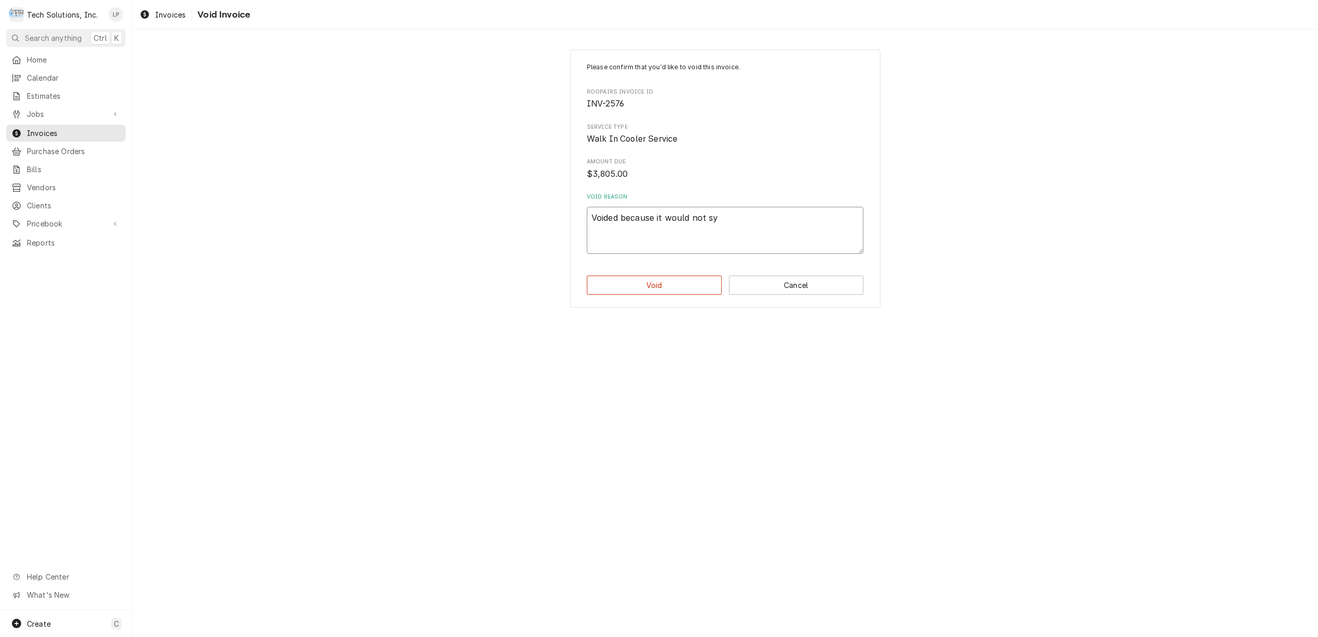
type textarea "x"
type textarea "Voided because it would not syn"
type textarea "x"
type textarea "Voided because it would not sync"
type textarea "x"
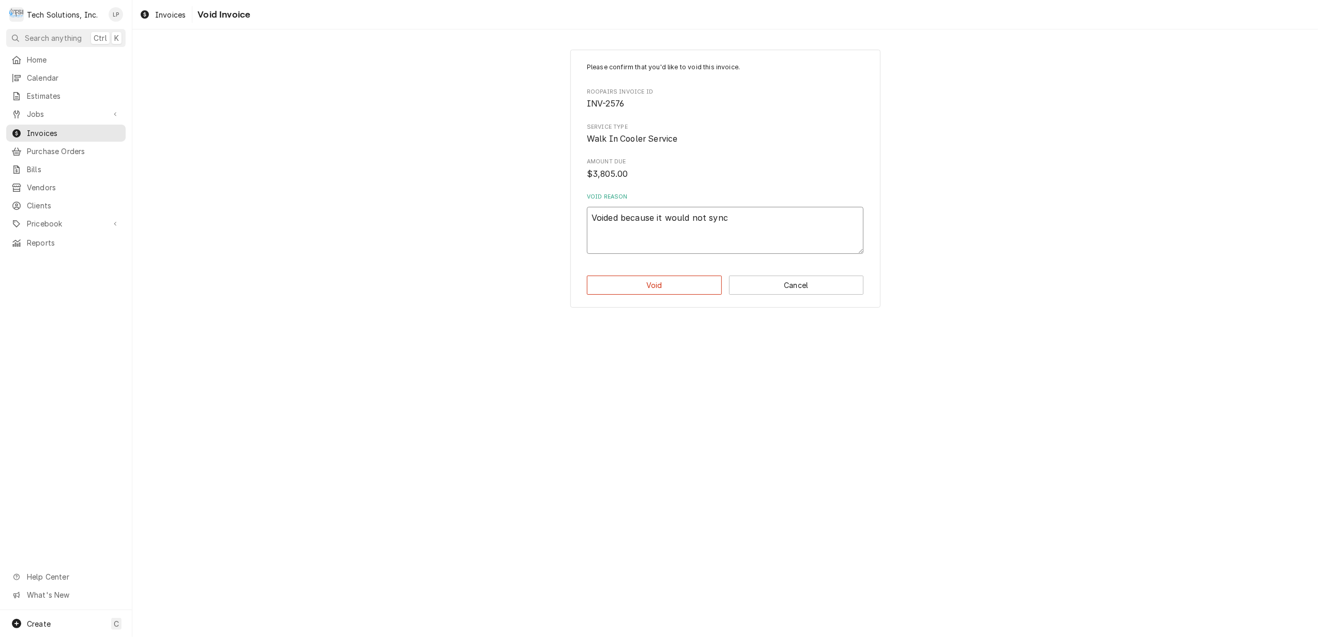
type textarea "Voided because it would not sync"
type textarea "x"
type textarea "Voided because it would not sync w"
type textarea "x"
type textarea "Voided because it would not sync wi"
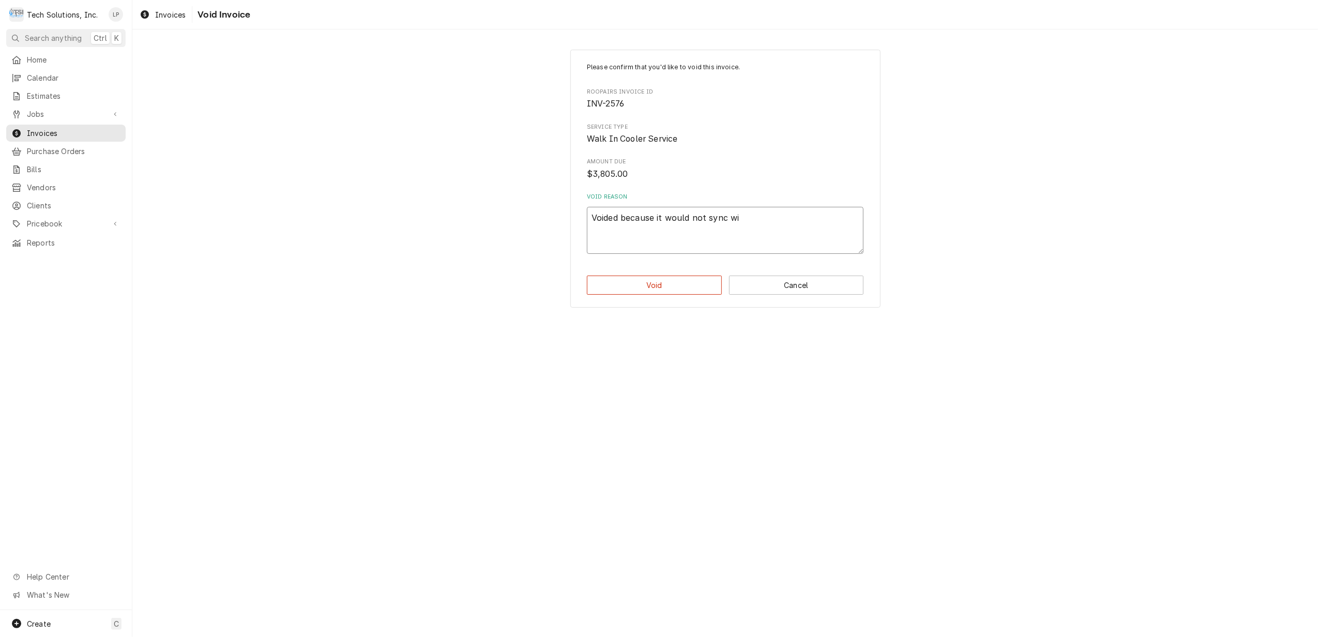
type textarea "x"
type textarea "Voided because it would not sync wit"
type textarea "x"
type textarea "Voided because it would not sync with"
type textarea "x"
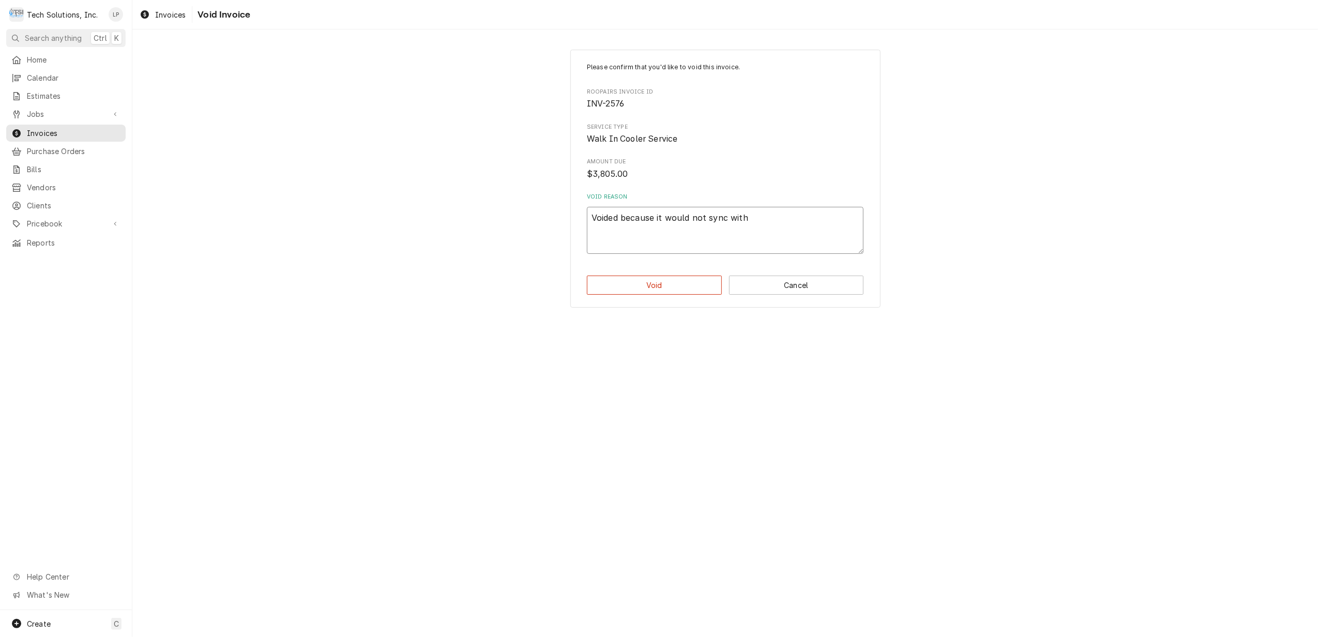
type textarea "Voided because it would not sync with"
type textarea "x"
type textarea "Voided because it would not sync with Q"
type textarea "x"
type textarea "Voided because it would not sync with QB"
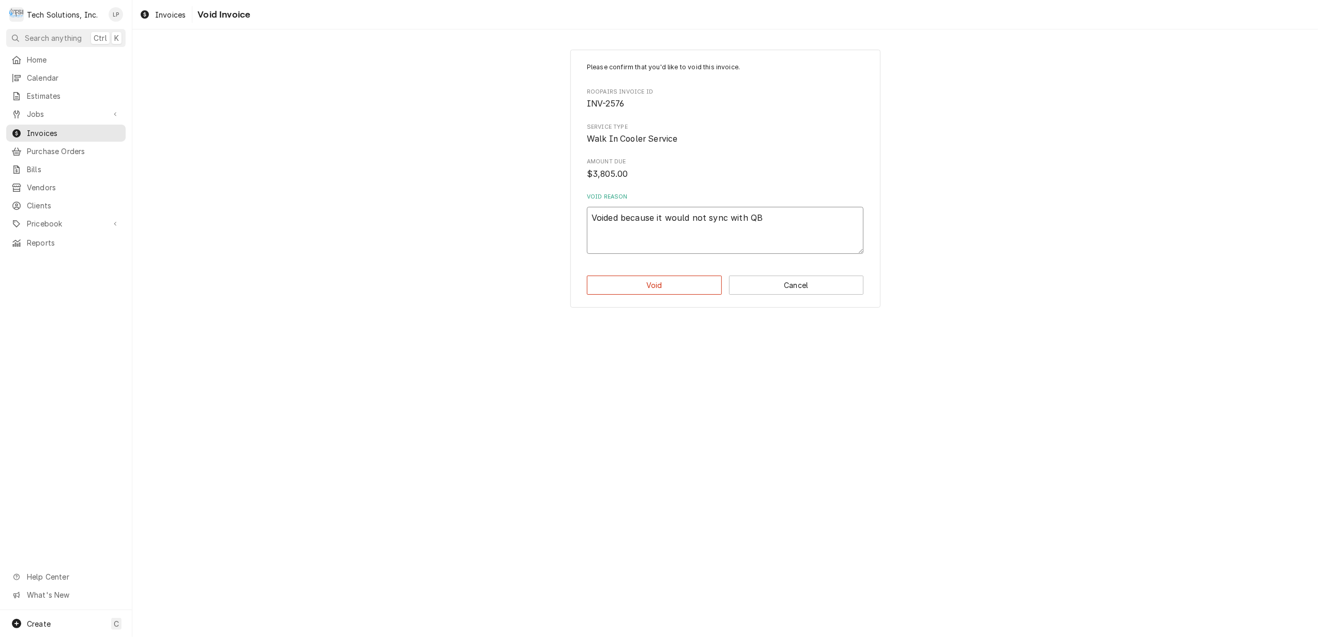
type textarea "x"
type textarea "Voided because it would not sync with QB'"
type textarea "x"
type textarea "Voided because it would not sync with QB's"
type textarea "x"
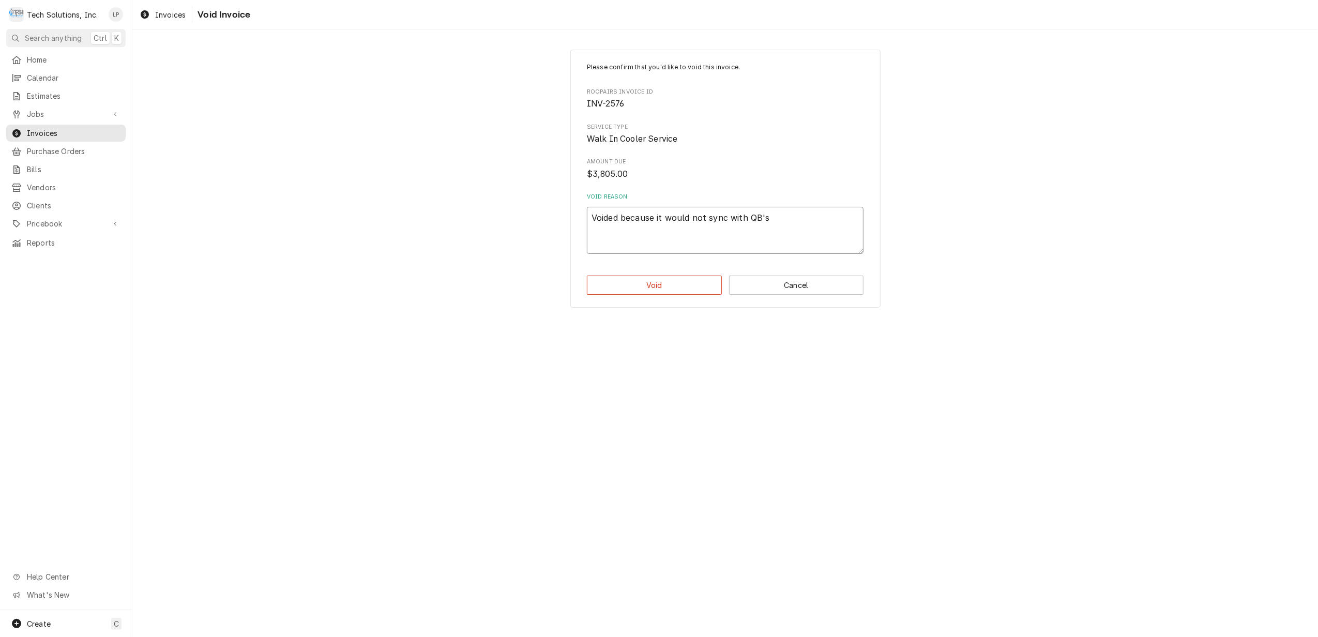
type textarea "Voided because it would not sync with QB's."
type textarea "x"
type textarea "Voided because it would not sync with QB's."
type textarea "x"
type textarea "Voided because it would not sync with QB's."
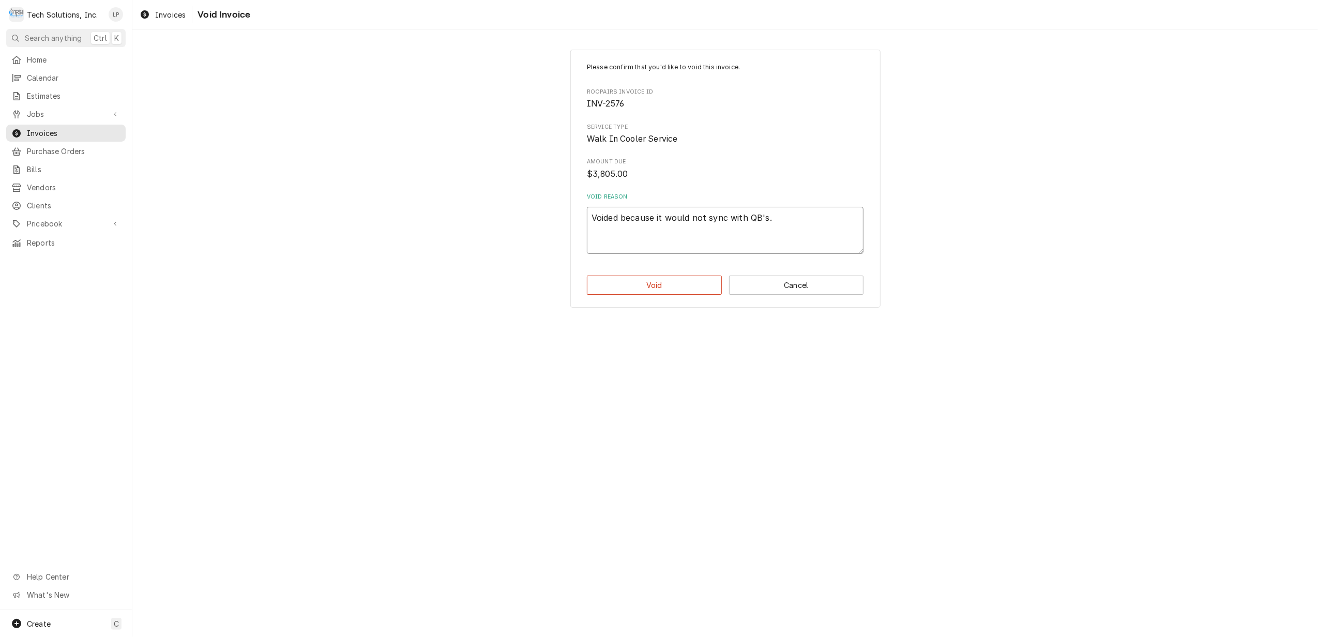
type textarea "x"
type textarea "Voided because it would not sync with QB's. P"
type textarea "x"
type textarea "Voided because it would not sync with QB's. Pr"
type textarea "x"
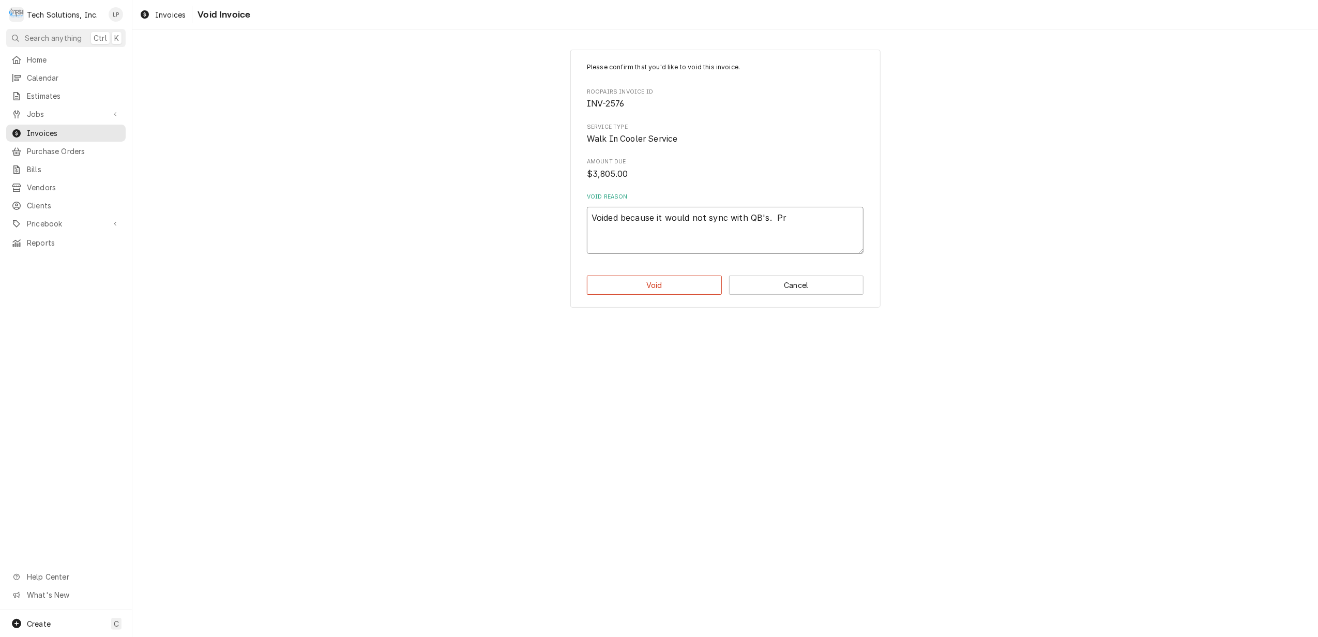
type textarea "Voided because it would not sync with QB's. Pri"
type textarea "x"
type textarea "Voided because it would not sync with QB's. Prin"
type textarea "x"
type textarea "Voided because it would not sync with QB's. Print"
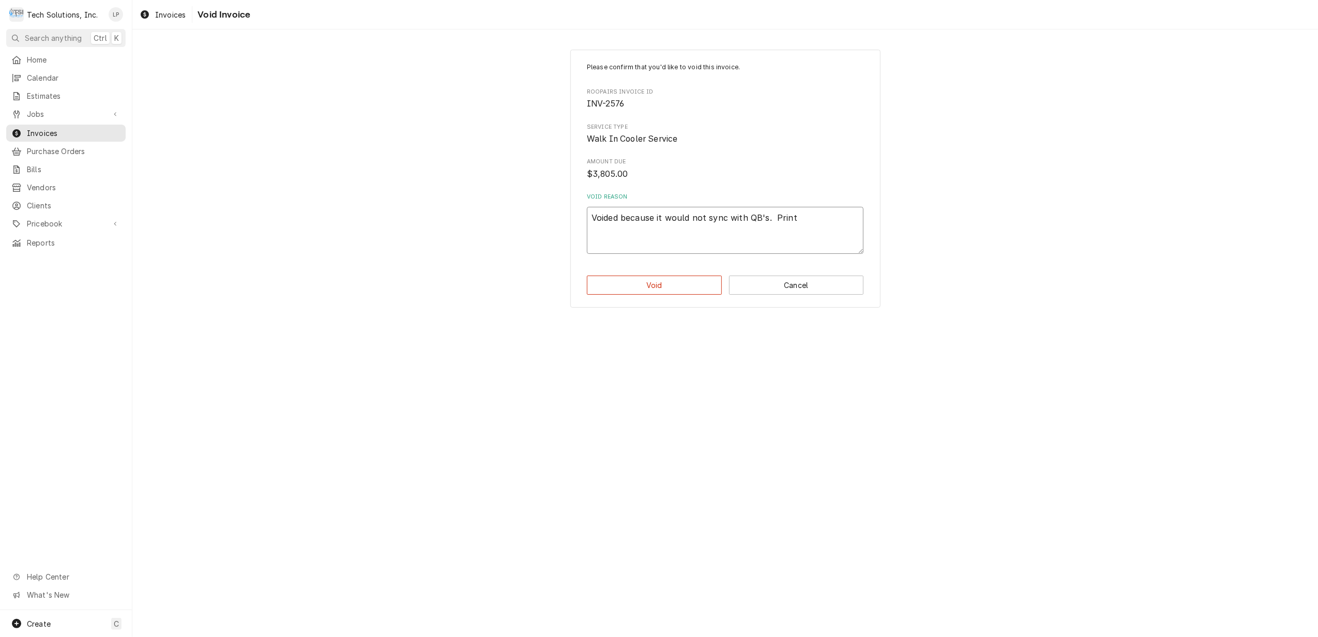
type textarea "x"
type textarea "Voided because it would not sync with QB's. Printe"
type textarea "x"
type textarea "Voided because it would not sync with QB's. Printed"
type textarea "x"
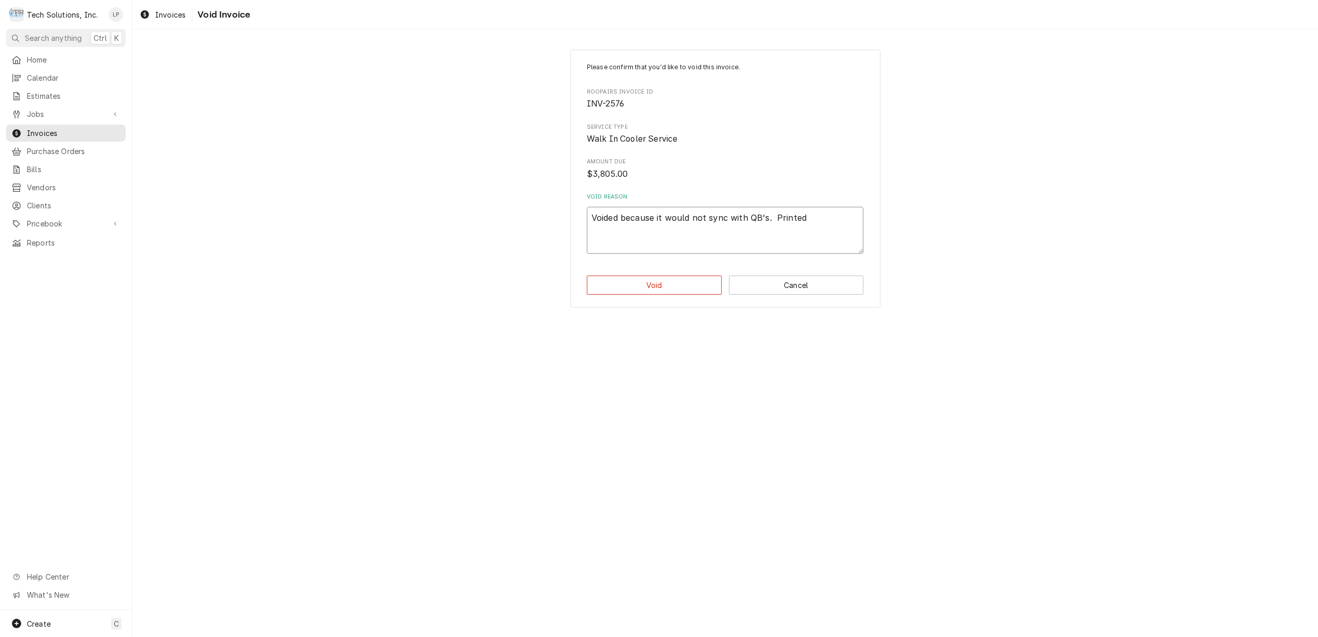
type textarea "Voided because it would not sync with QB's. Printed"
type textarea "x"
type textarea "Voided because it would not sync with QB's. Printed e"
type textarea "x"
type textarea "Voided because it would not sync with QB's. Printed es"
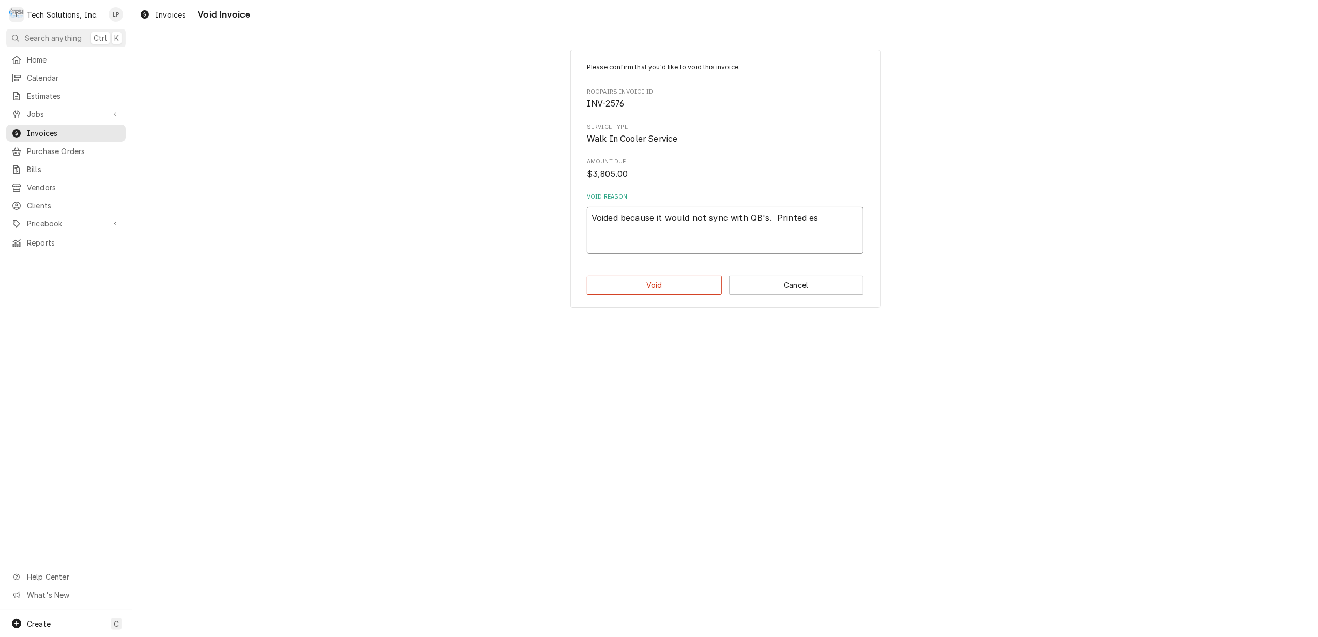
type textarea "x"
type textarea "Voided because it would not sync with QB's. Printed est"
type textarea "x"
type textarea "Voided because it would not sync with QB's. Printed esti"
type textarea "x"
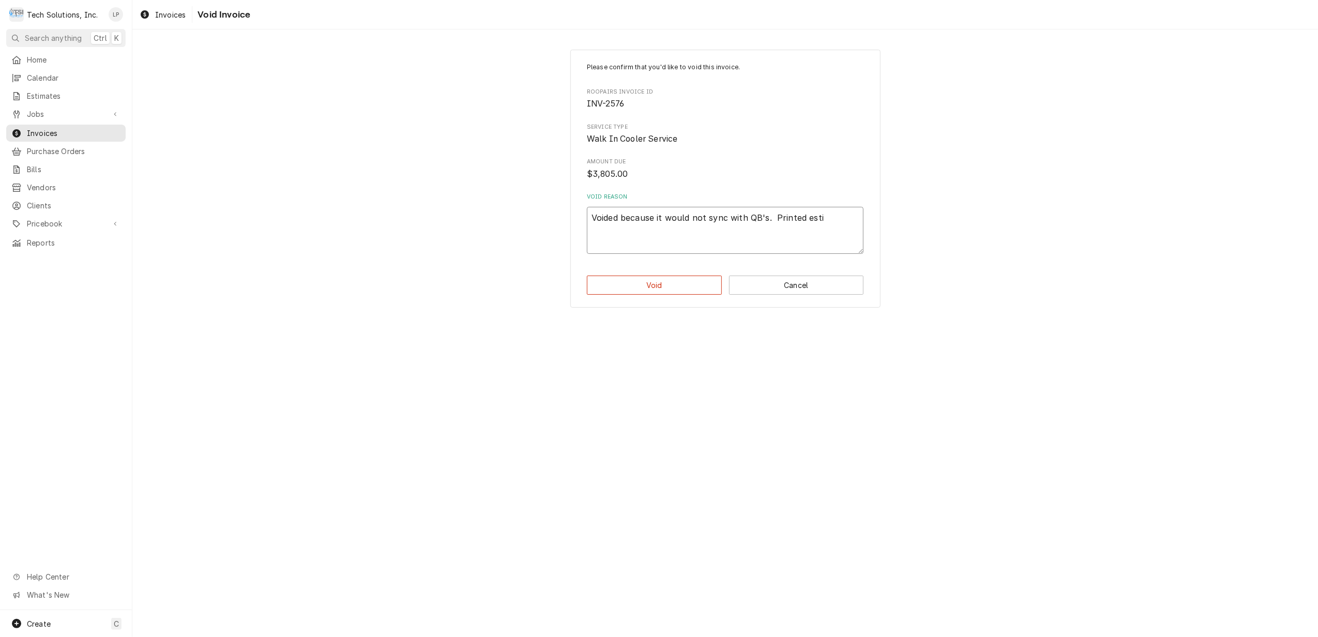
type textarea "Voided because it would not sync with QB's. Printed estim"
type textarea "x"
type textarea "Voided because it would not sync with QB's. Printed estima"
type textarea "x"
type textarea "Voided because it would not sync with QB's. Printed estimat"
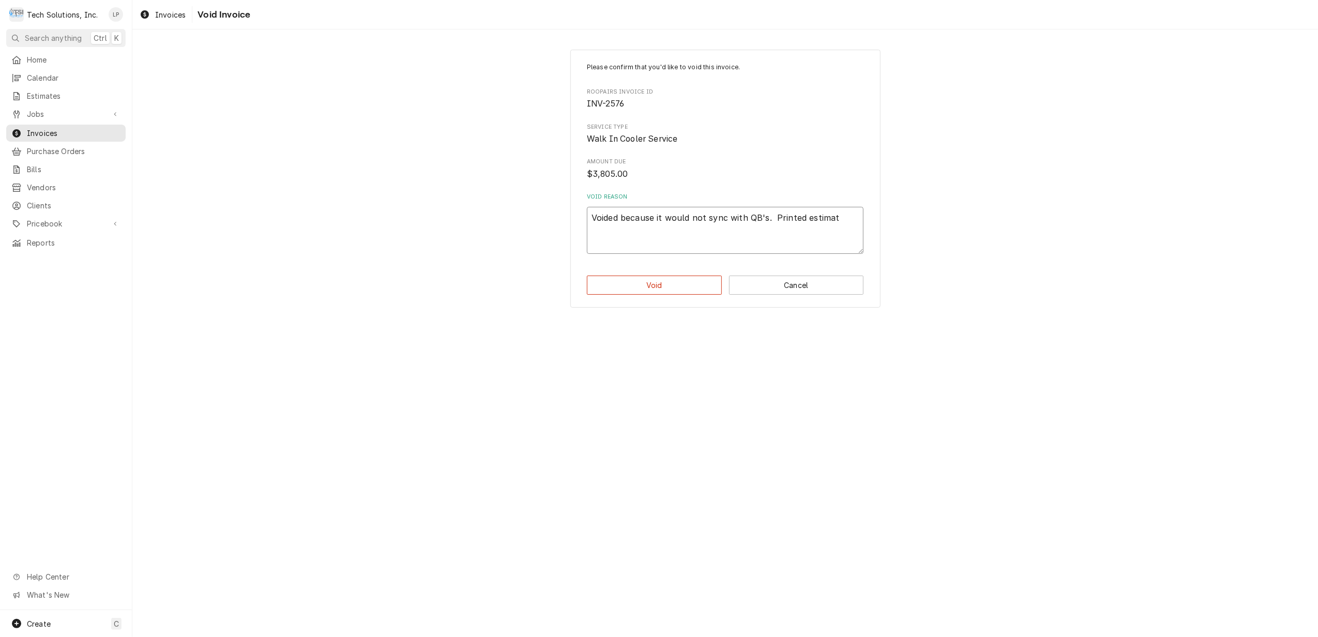
type textarea "x"
type textarea "Voided because it would not sync with QB's. Printed estimate"
type textarea "x"
type textarea "Voided because it would not sync with QB's. Printed estimate"
type textarea "x"
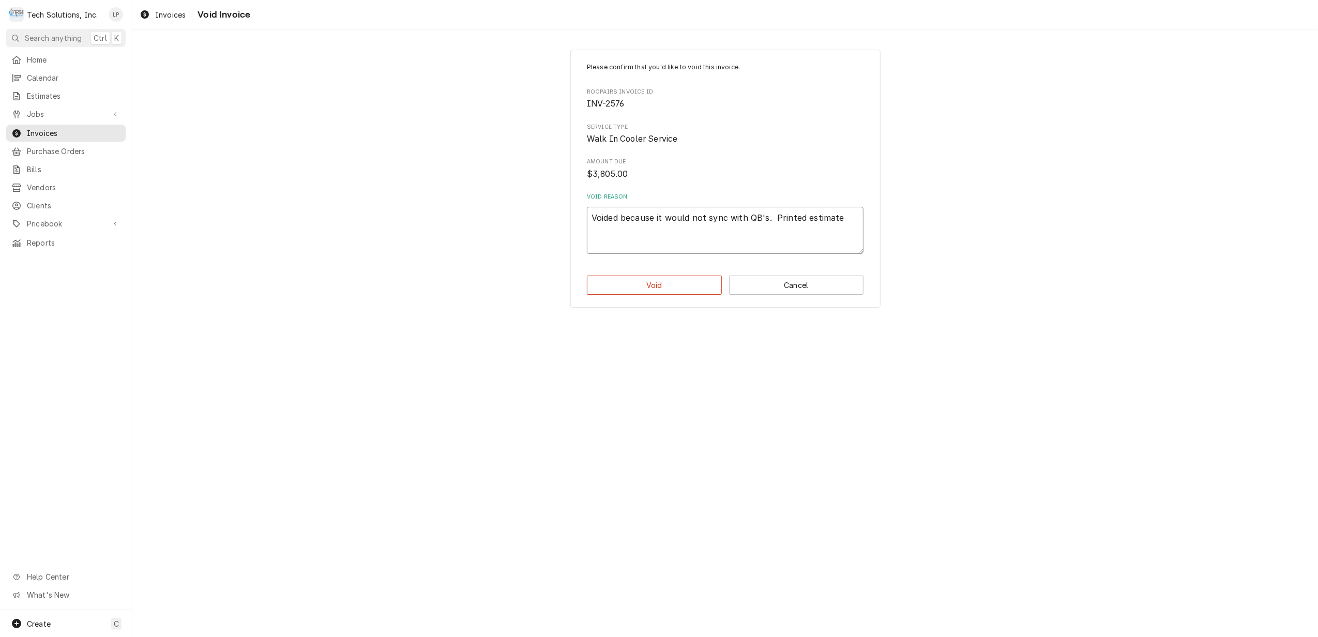
type textarea "Voided because it would not sync with QB's. Printed estimate a"
type textarea "x"
type textarea "Voided because it would not sync with QB's. Printed estimate an"
type textarea "x"
type textarea "Voided because it would not sync with QB's. Printed estimate and"
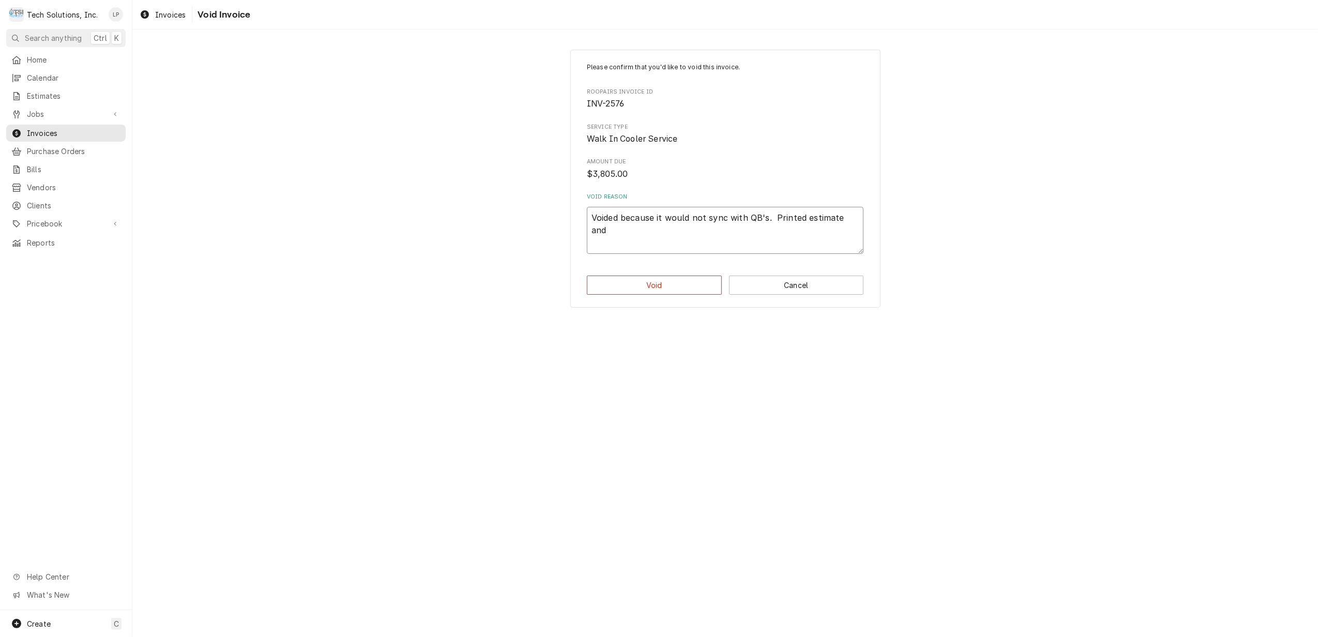
type textarea "x"
type textarea "Voided because it would not sync with QB's. Printed estimate and"
type textarea "x"
type textarea "Voided because it would not sync with QB's. Printed estimate and i"
type textarea "x"
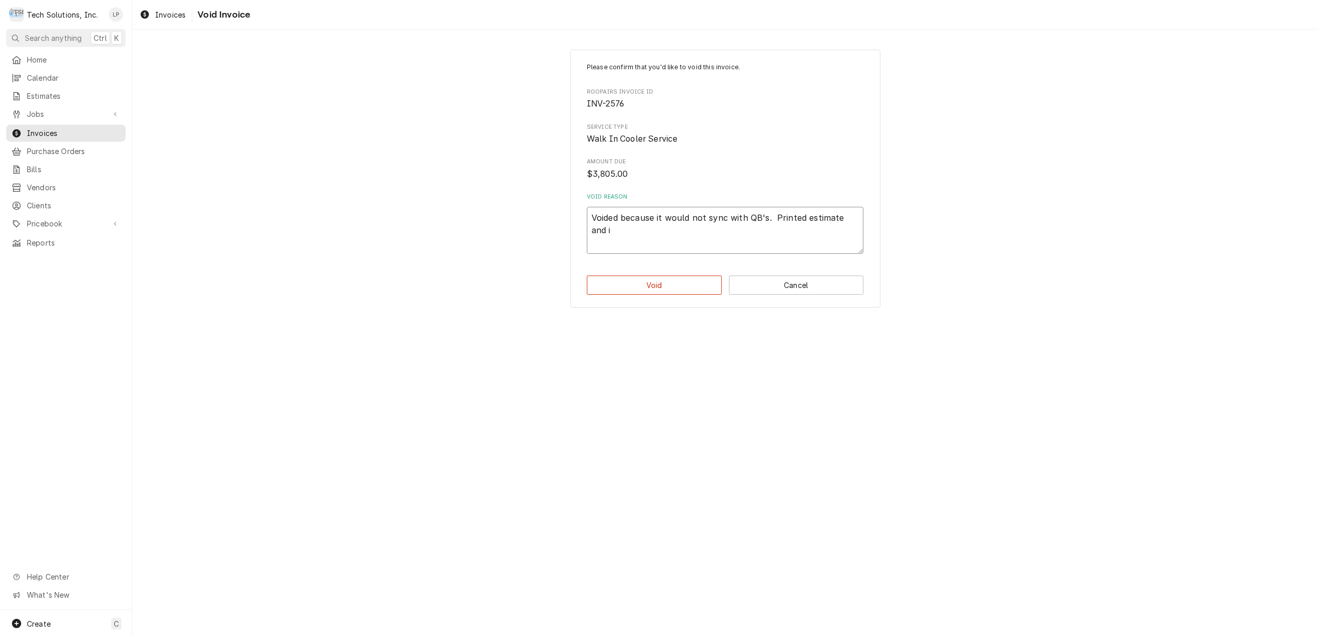
type textarea "Voided because it would not sync with QB's. Printed estimate and in"
type textarea "x"
type textarea "Voided because it would not sync with QB's. Printed estimate and inv"
type textarea "x"
type textarea "Voided because it would not sync with QB's. Printed estimate and invo"
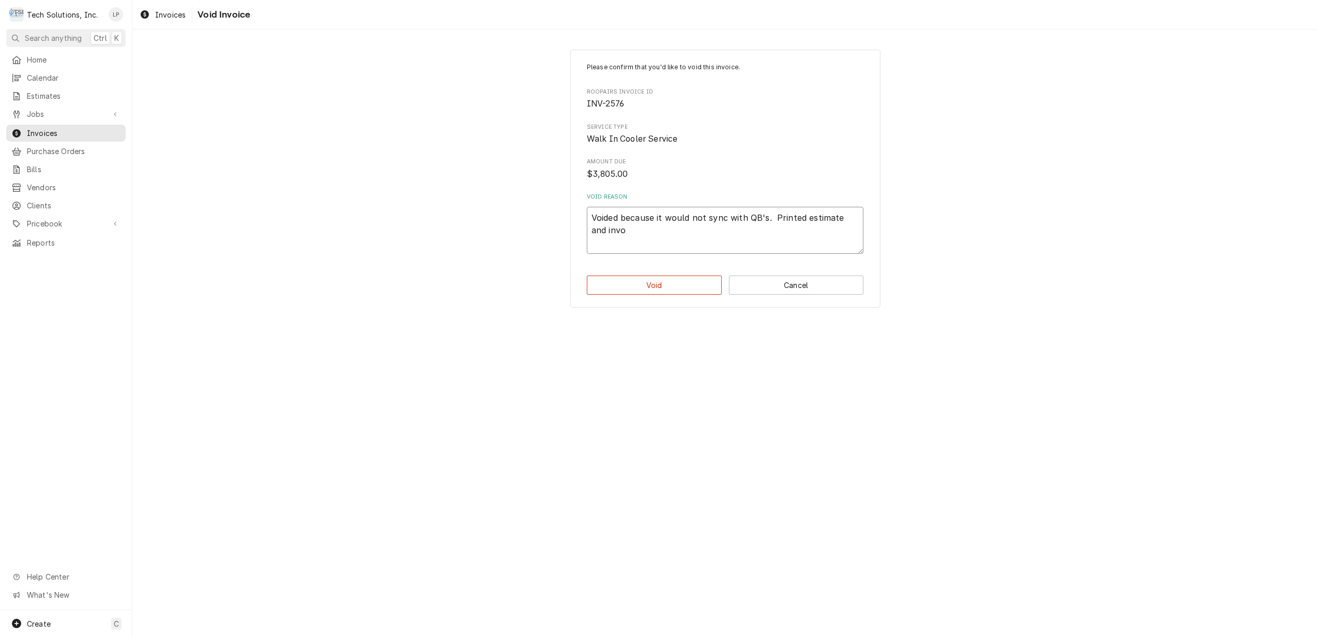
type textarea "x"
type textarea "Voided because it would not sync with QB's. Printed estimate and invoi"
type textarea "x"
type textarea "Voided because it would not sync with QB's. Printed estimate and invoic"
type textarea "x"
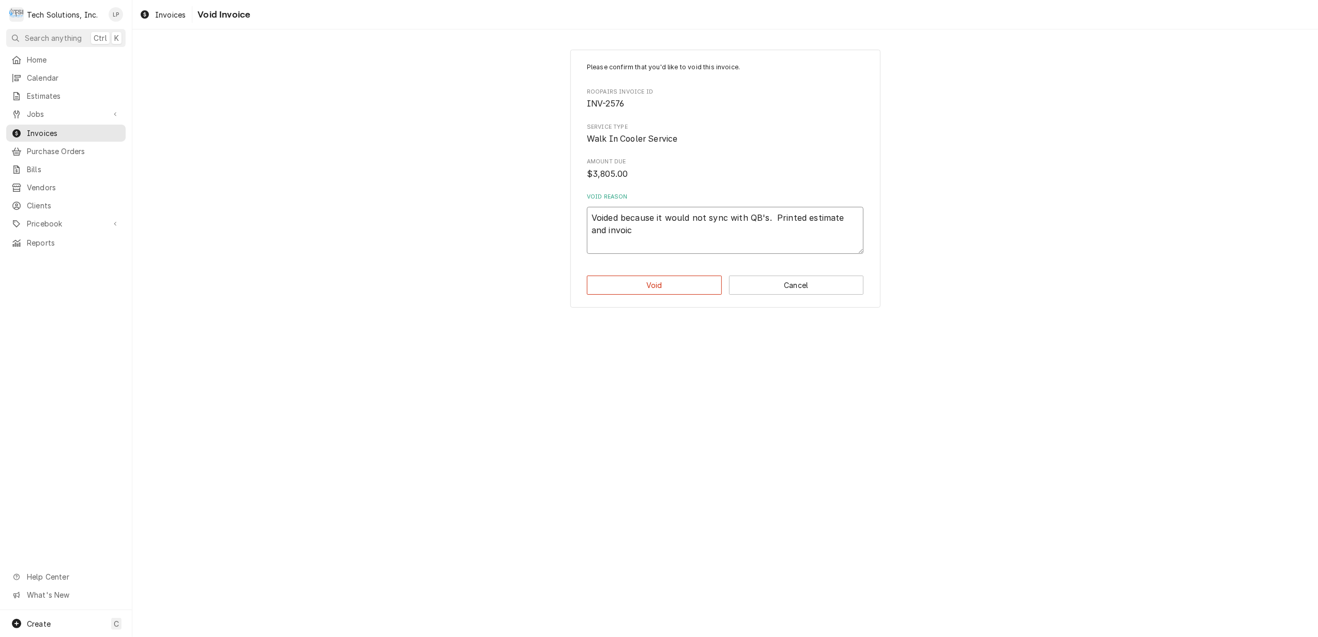
type textarea "Voided because it would not sync with QB's. Printed estimate and invoice"
type textarea "x"
type textarea "Voided because it would not sync with QB's. Printed estimate and invoice"
type textarea "x"
type textarea "Voided because it would not sync with QB's. Printed estimate and invoice o"
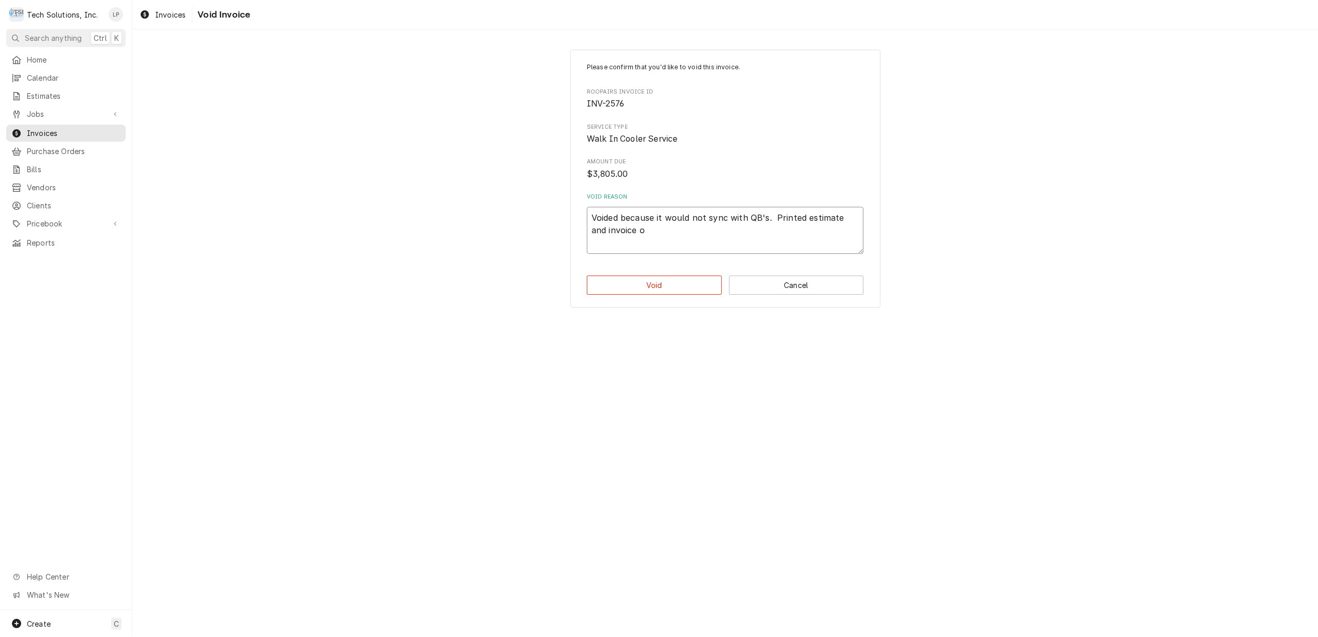
type textarea "x"
type textarea "Voided because it would not sync with QB's. Printed estimate and invoice ou"
type textarea "x"
type textarea "Voided because it would not sync with QB's. Printed estimate and invoice out"
type textarea "x"
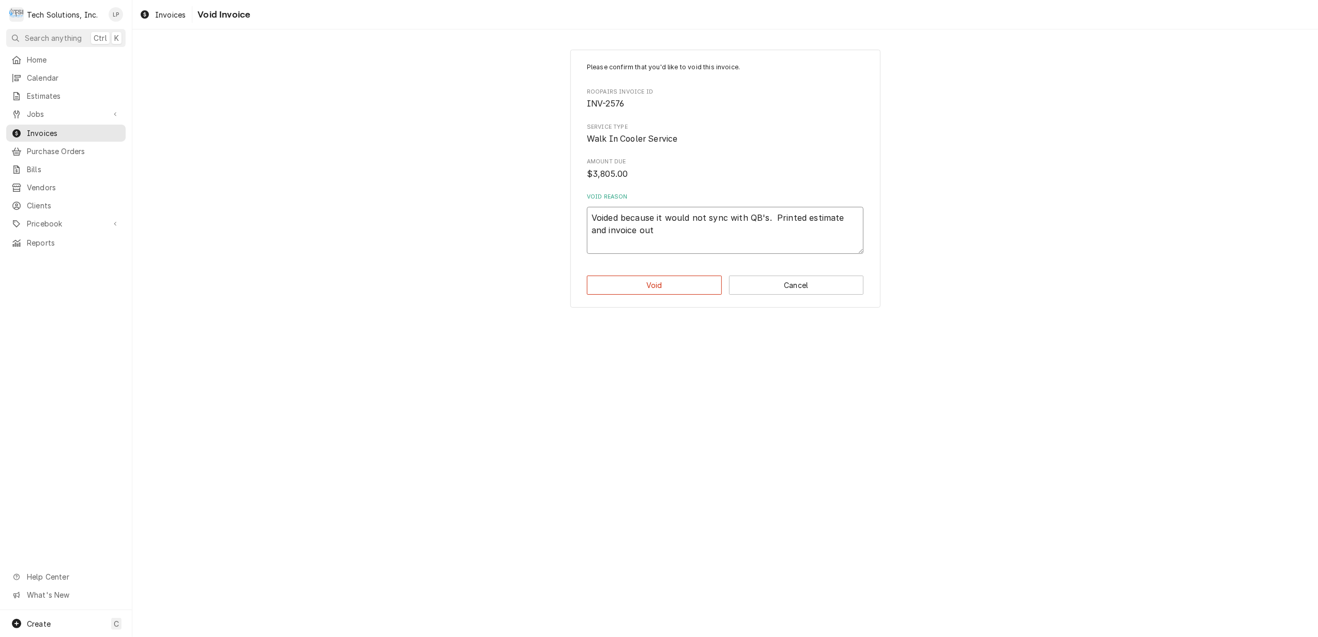
type textarea "Voided because it would not sync with QB's. Printed estimate and invoice out"
type textarea "x"
type textarea "Voided because it would not sync with QB's. Printed estimate and invoice out a"
type textarea "x"
type textarea "Voided because it would not sync with QB's. Printed estimate and invoice out an"
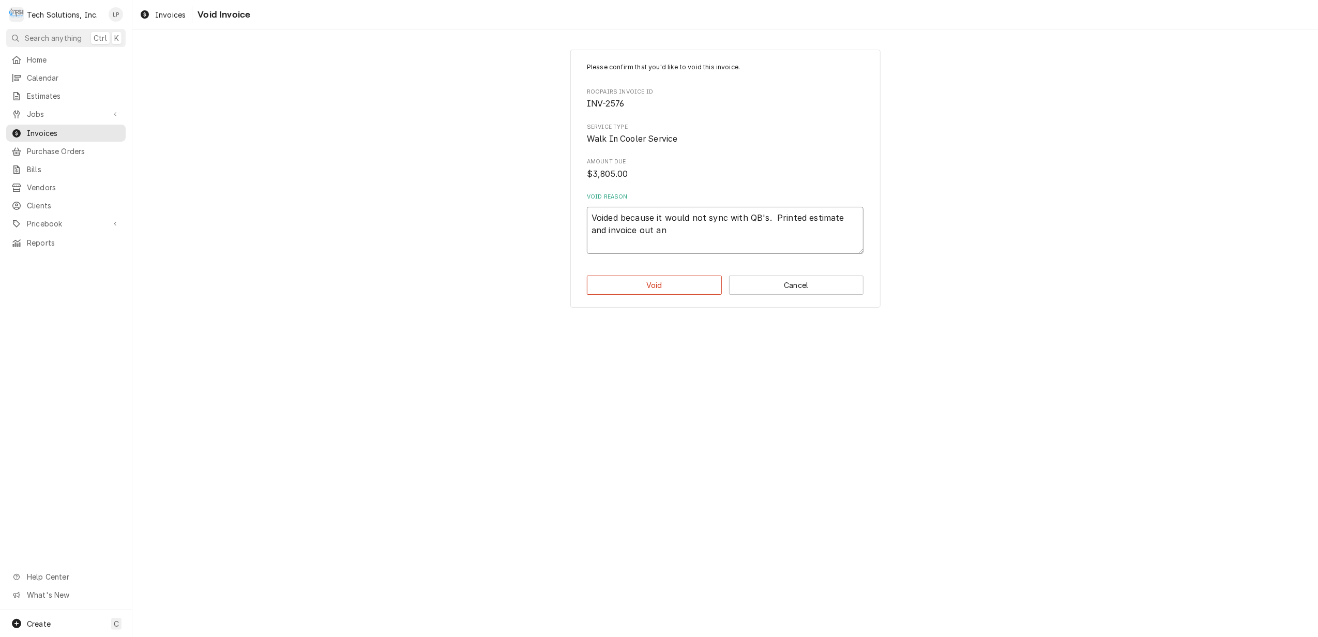
type textarea "x"
type textarea "Voided because it would not sync with QB's. Printed estimate and invoice out and"
type textarea "x"
type textarea "Voided because it would not sync with QB's. Printed estimate and invoice out and"
type textarea "x"
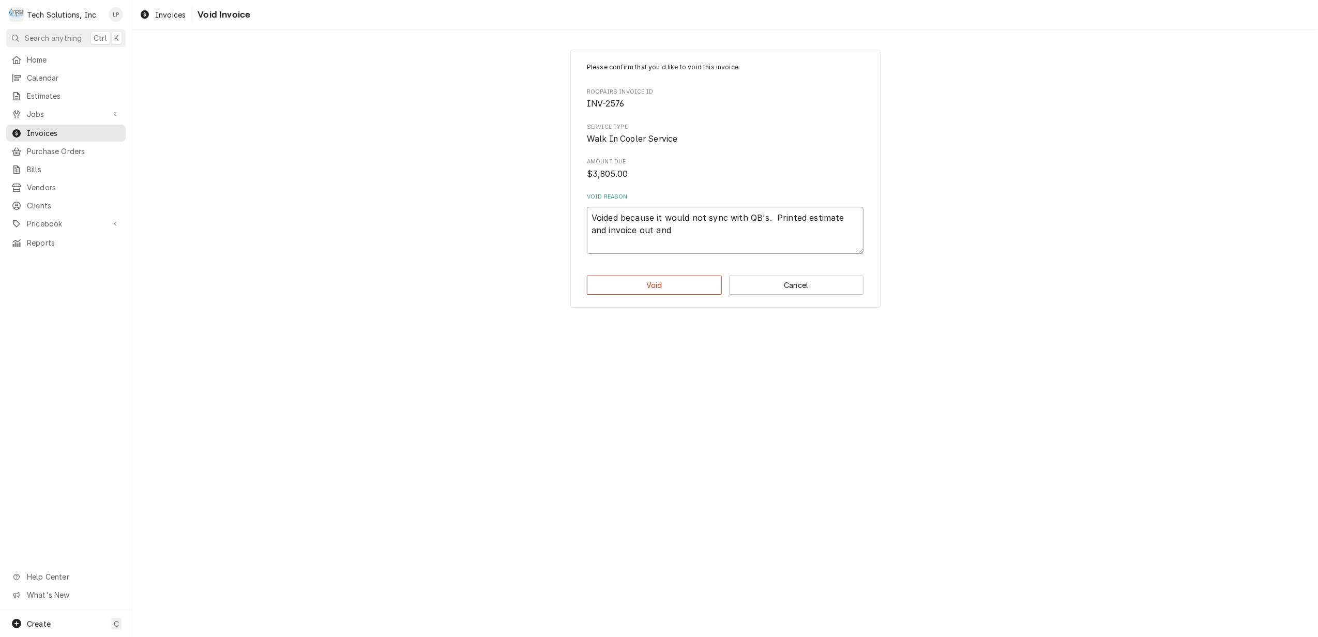
type textarea "Voided because it would not sync with QB's. Printed estimate and invoice out an…"
type textarea "x"
click at [664, 282] on button "Void" at bounding box center [654, 285] width 135 height 19
